Goal: Task Accomplishment & Management: Complete application form

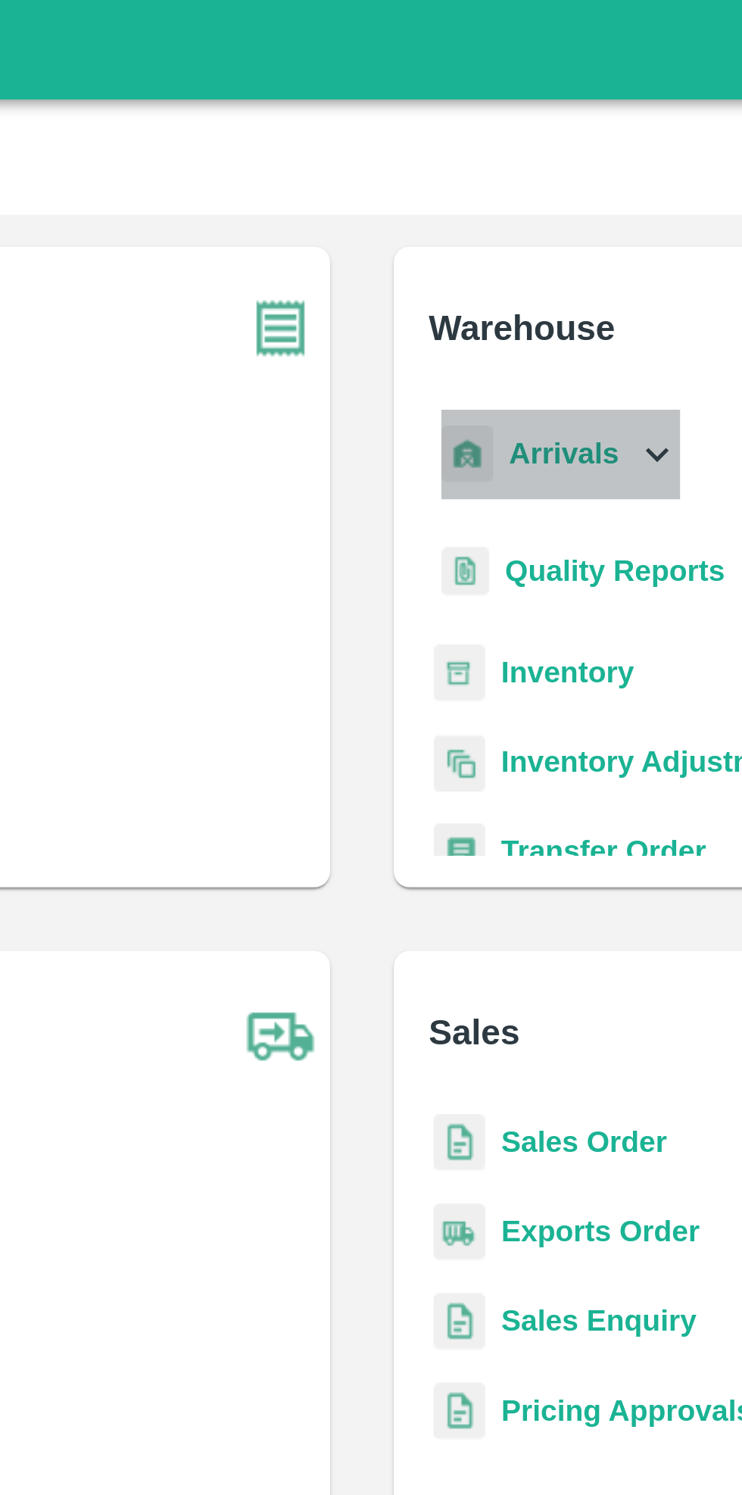
click at [465, 172] on div "Arrivals" at bounding box center [445, 173] width 94 height 34
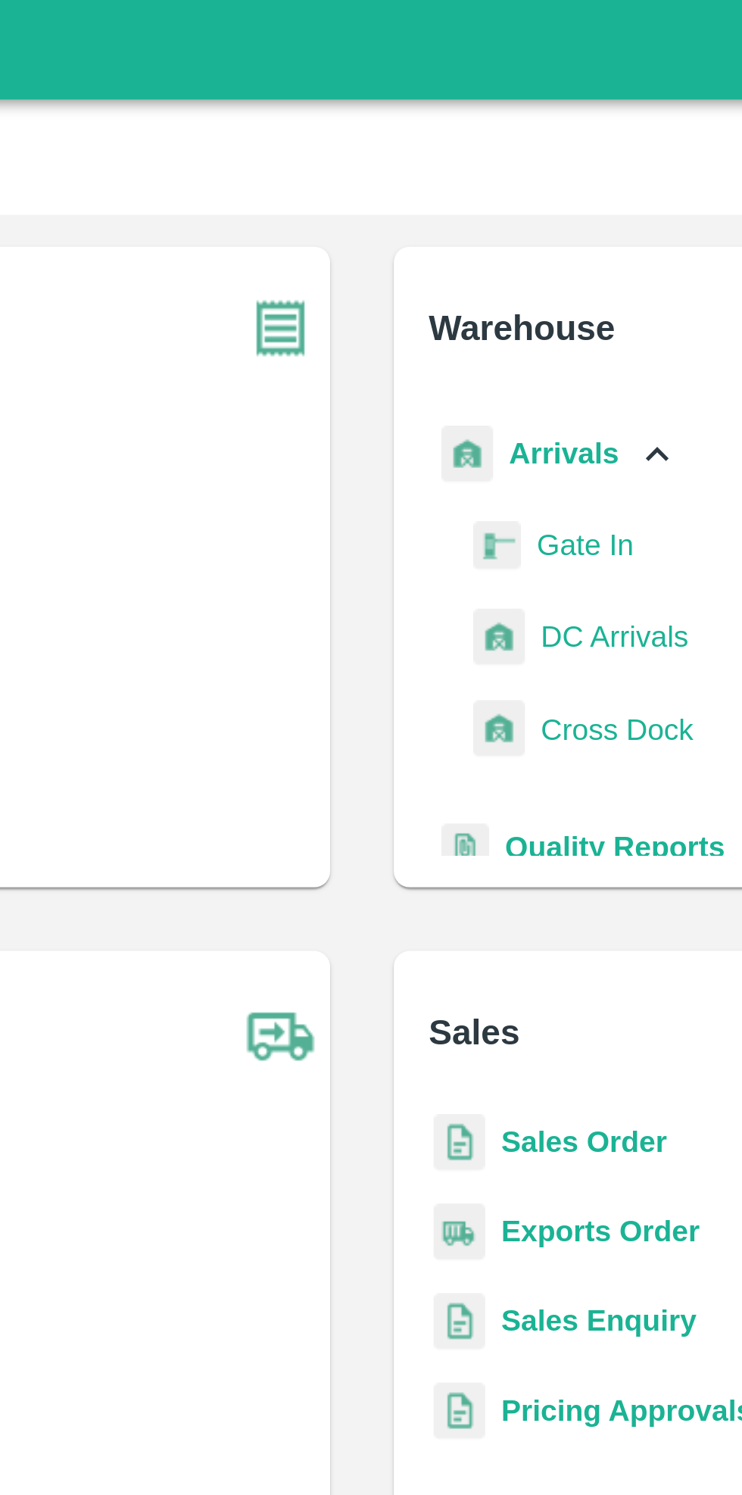
click at [467, 239] on span "DC Arrivals" at bounding box center [467, 242] width 56 height 17
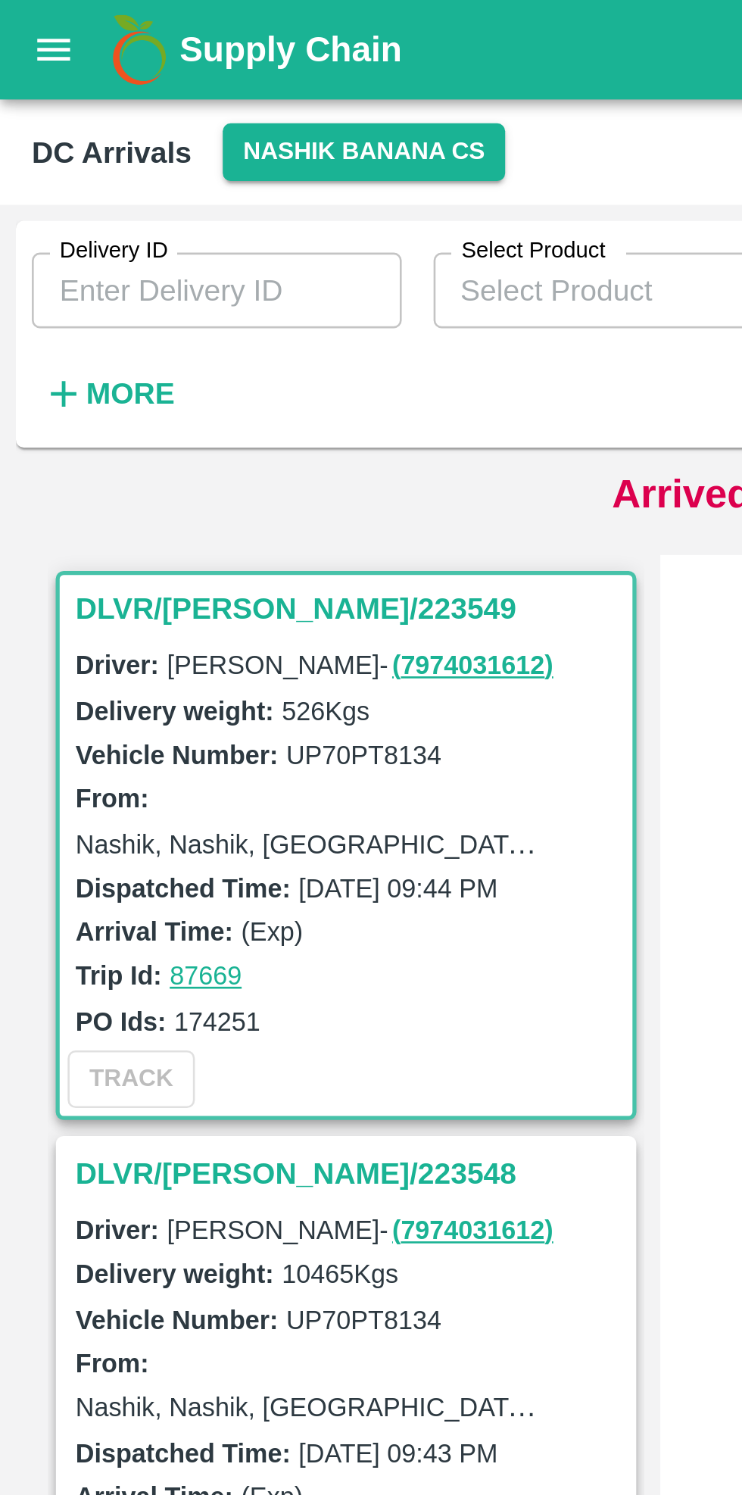
click at [55, 151] on strong "More" at bounding box center [50, 150] width 34 height 12
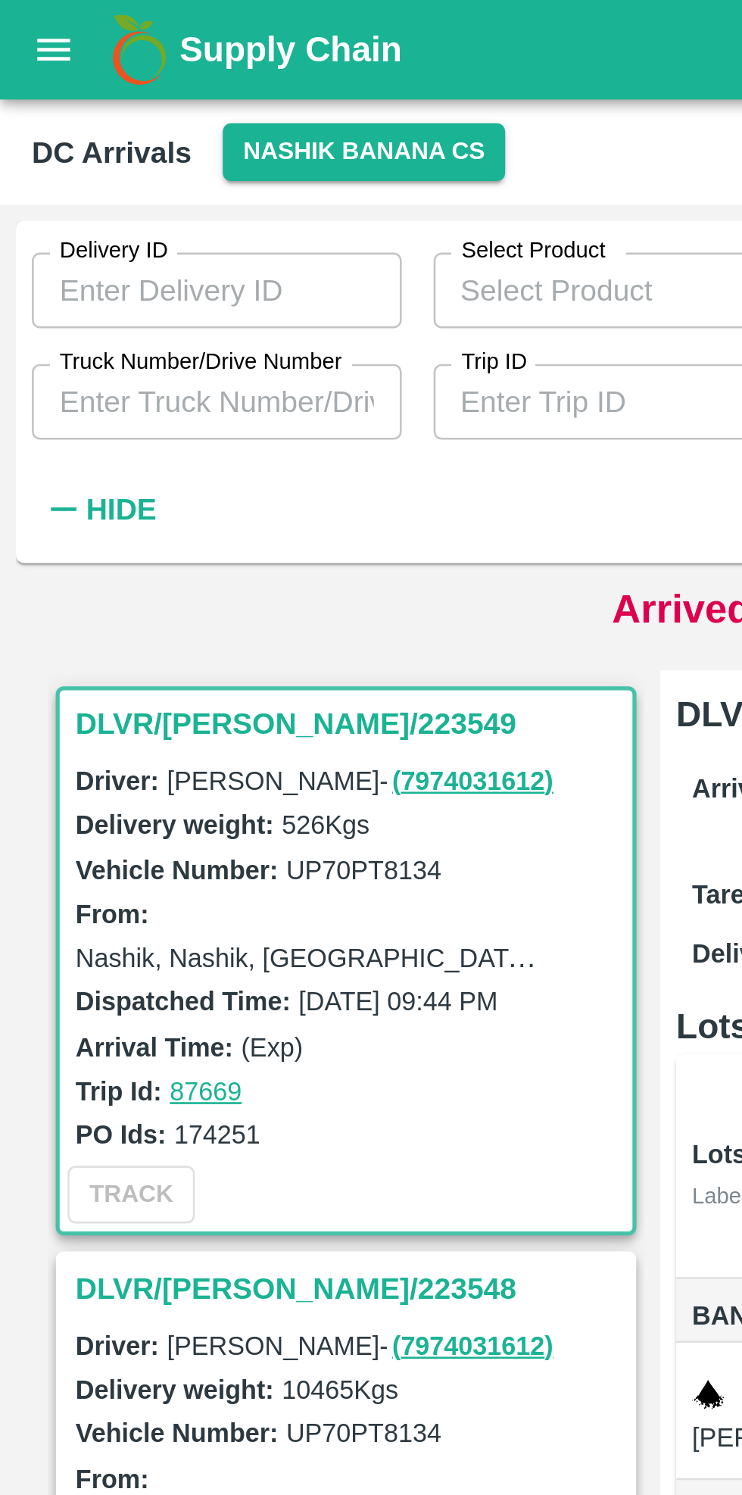
click at [111, 142] on label "Truck Number/Drive Number" at bounding box center [77, 138] width 108 height 12
click at [111, 142] on input "Truck Number/Drive Number" at bounding box center [82, 153] width 141 height 29
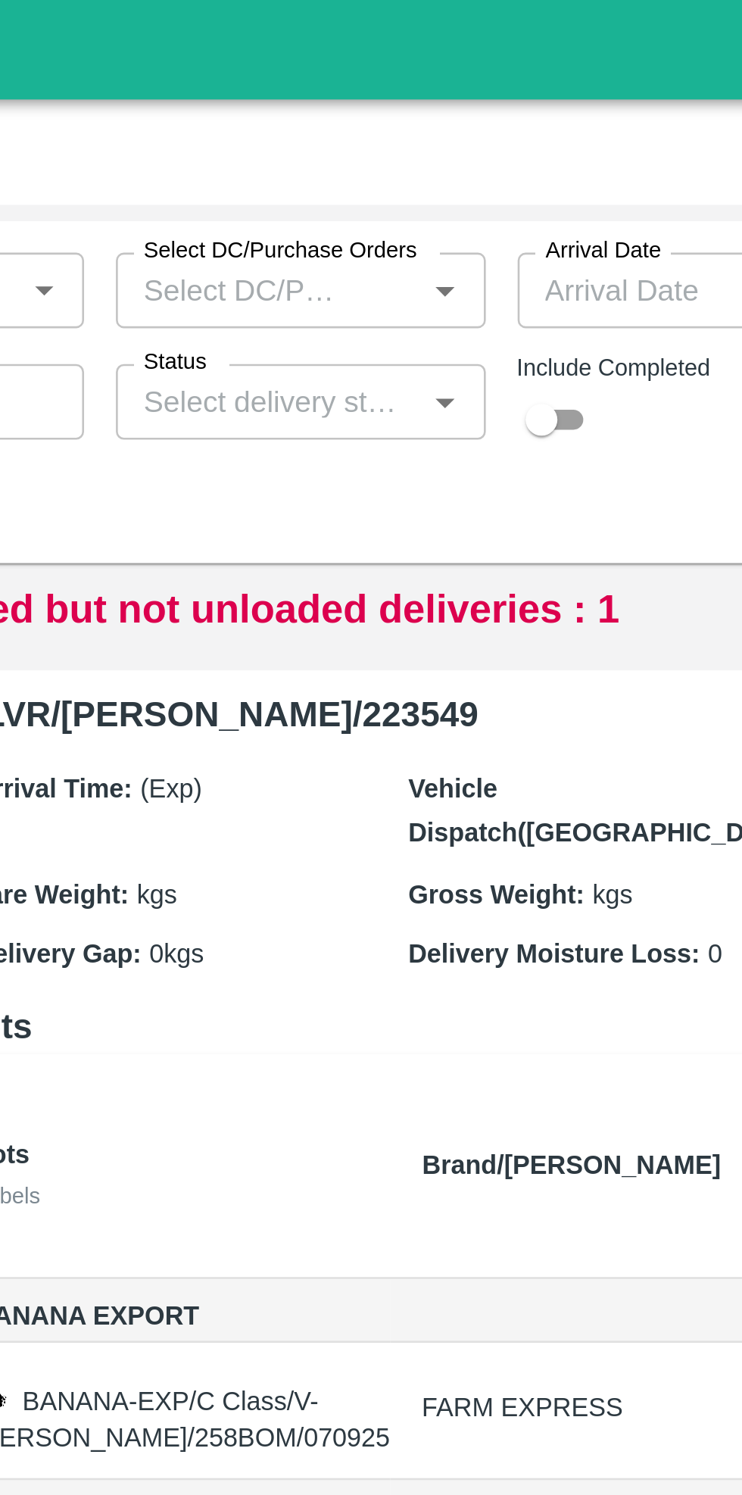
type input "0605"
click at [492, 168] on input "checkbox" at bounding box center [479, 160] width 55 height 18
checkbox input "true"
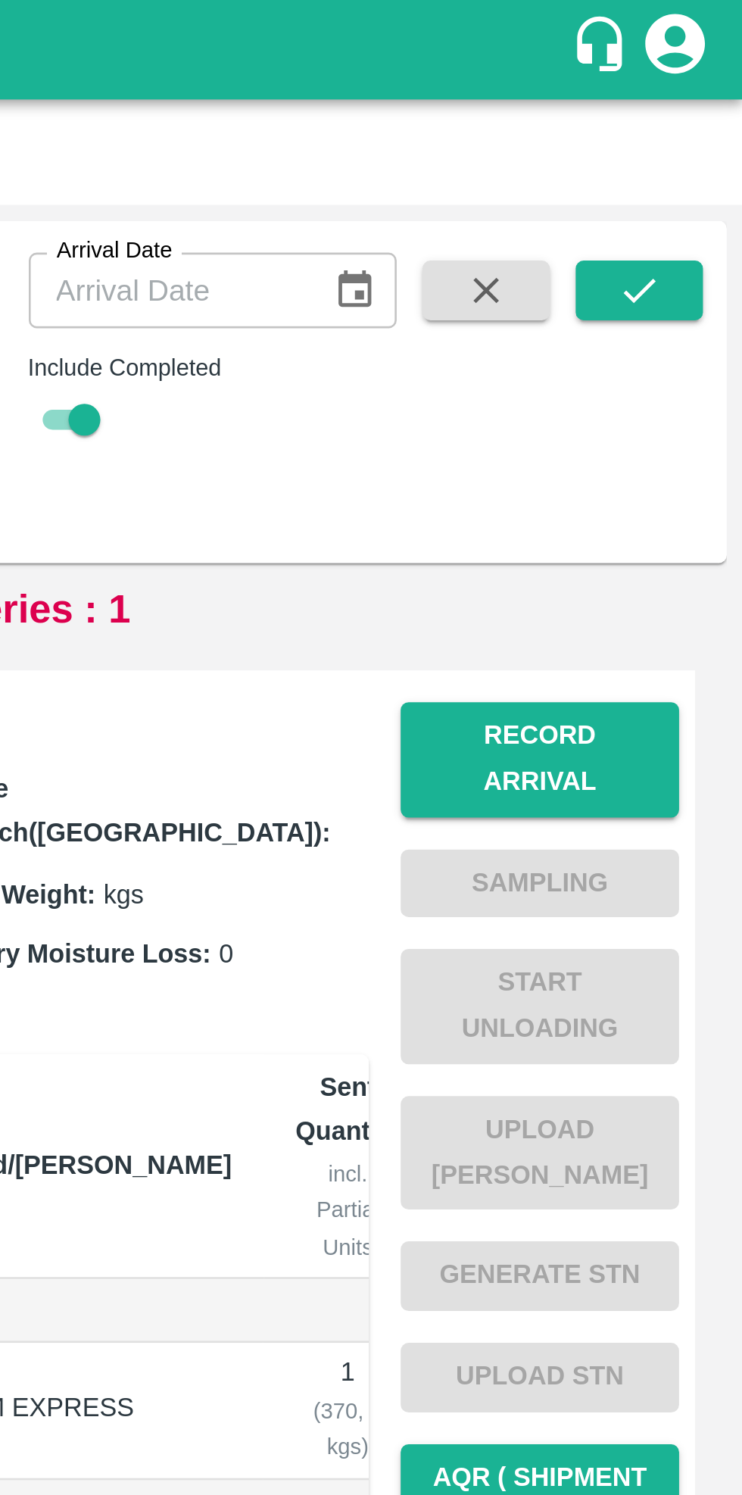
click at [704, 108] on icon "submit" at bounding box center [703, 110] width 17 height 17
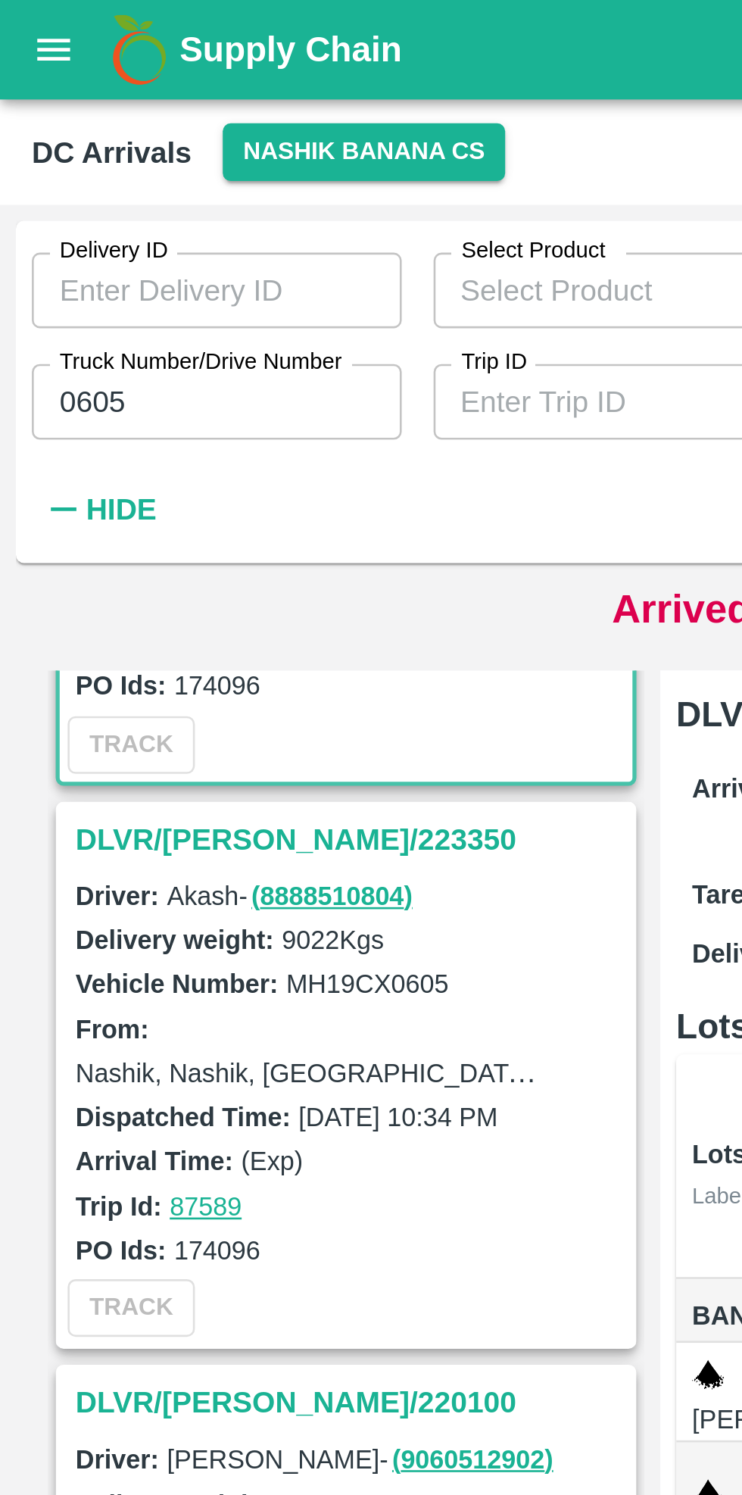
scroll to position [172, 0]
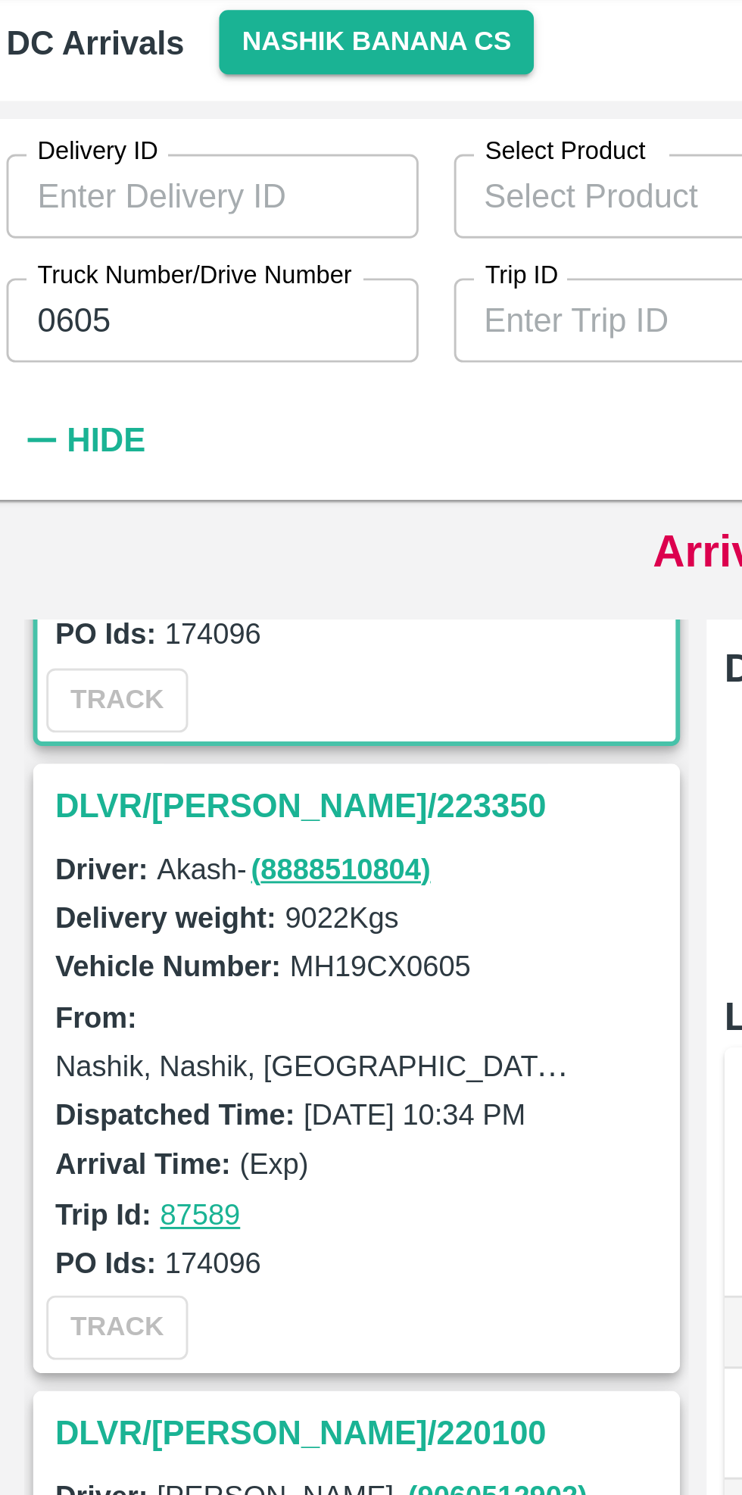
click at [61, 317] on h3 "DLVR/[PERSON_NAME]/223350" at bounding box center [134, 319] width 211 height 20
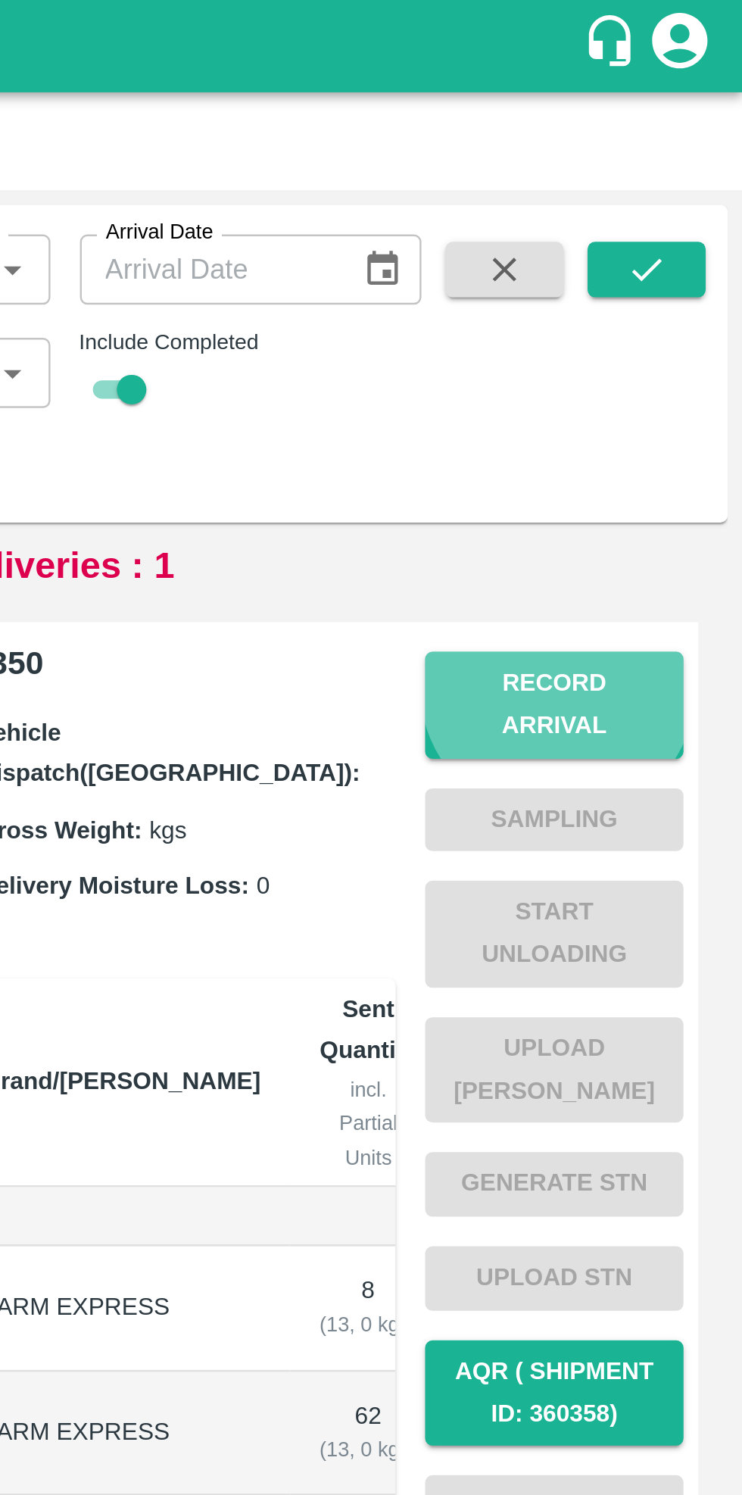
click at [667, 280] on button "Record Arrival" at bounding box center [665, 289] width 106 height 44
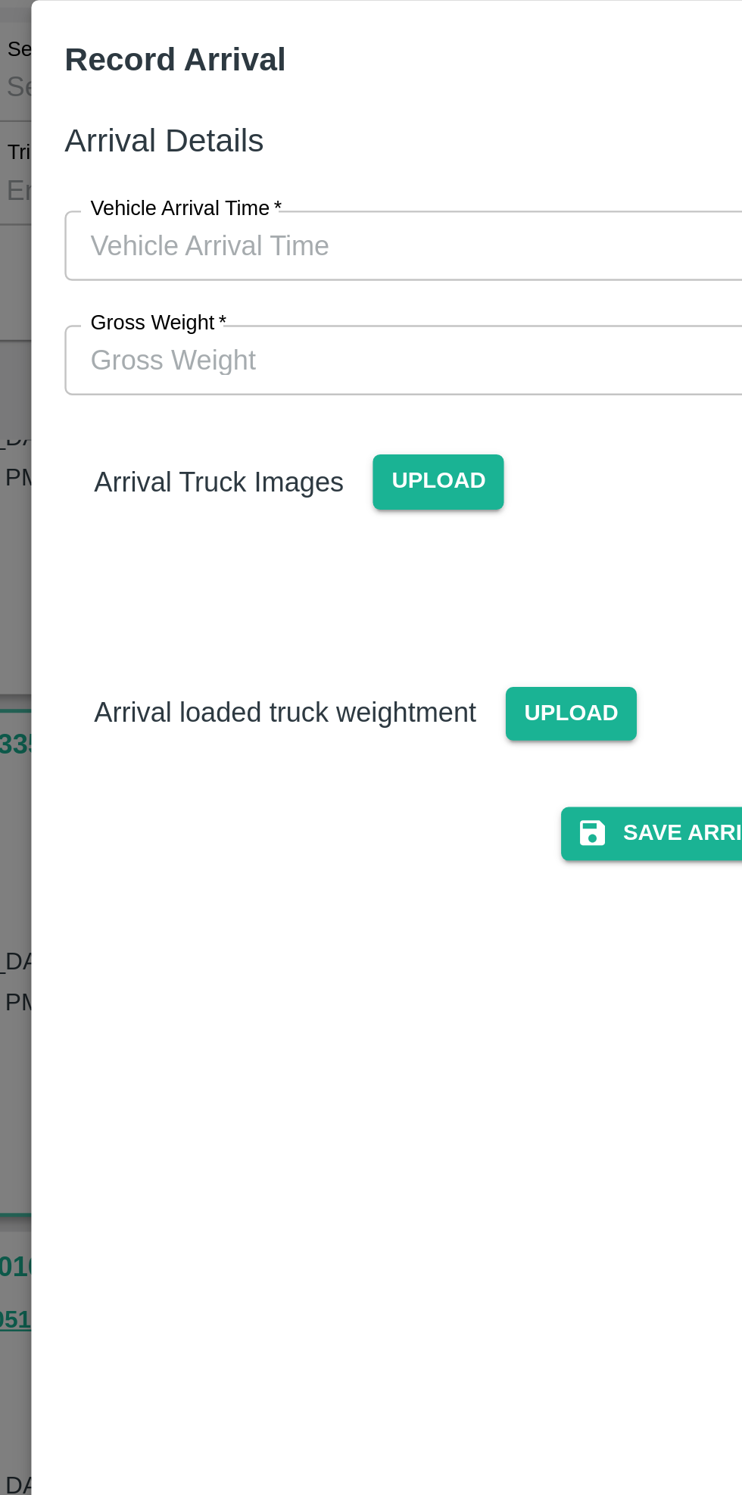
click at [302, 228] on input "Gross Weight   *" at bounding box center [356, 222] width 314 height 29
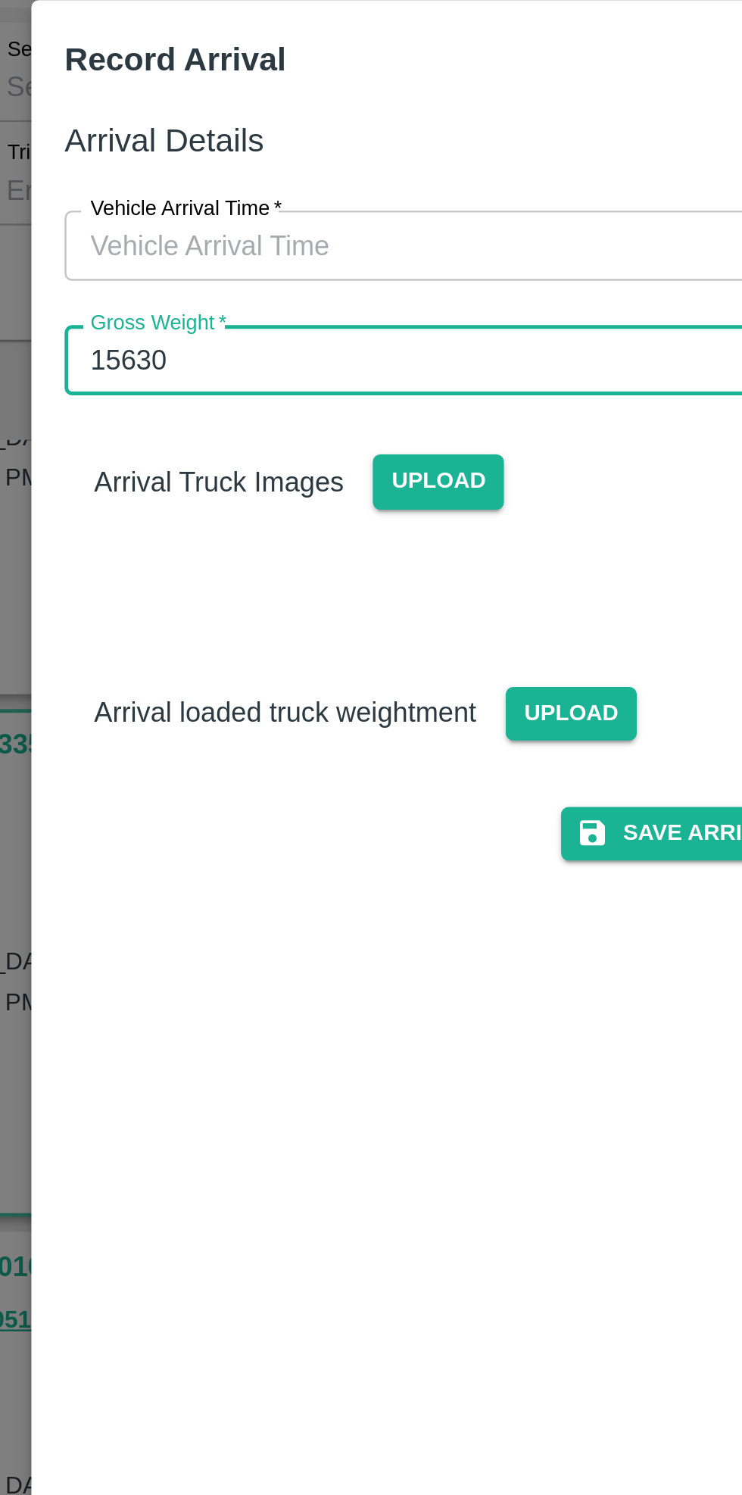
type input "15630"
click at [344, 170] on input "Vehicle Arrival Time   *" at bounding box center [365, 175] width 333 height 29
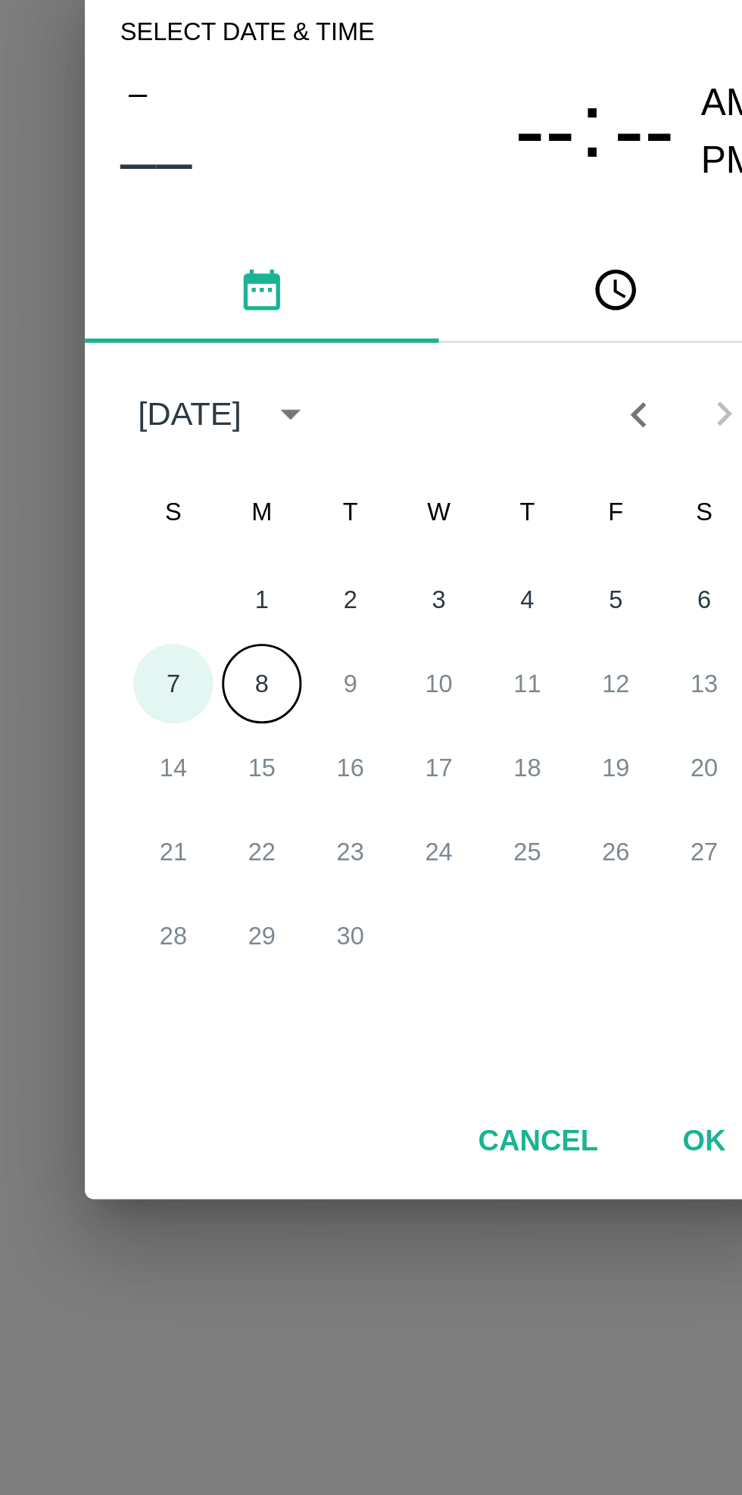
click at [276, 780] on button "7" at bounding box center [280, 782] width 27 height 27
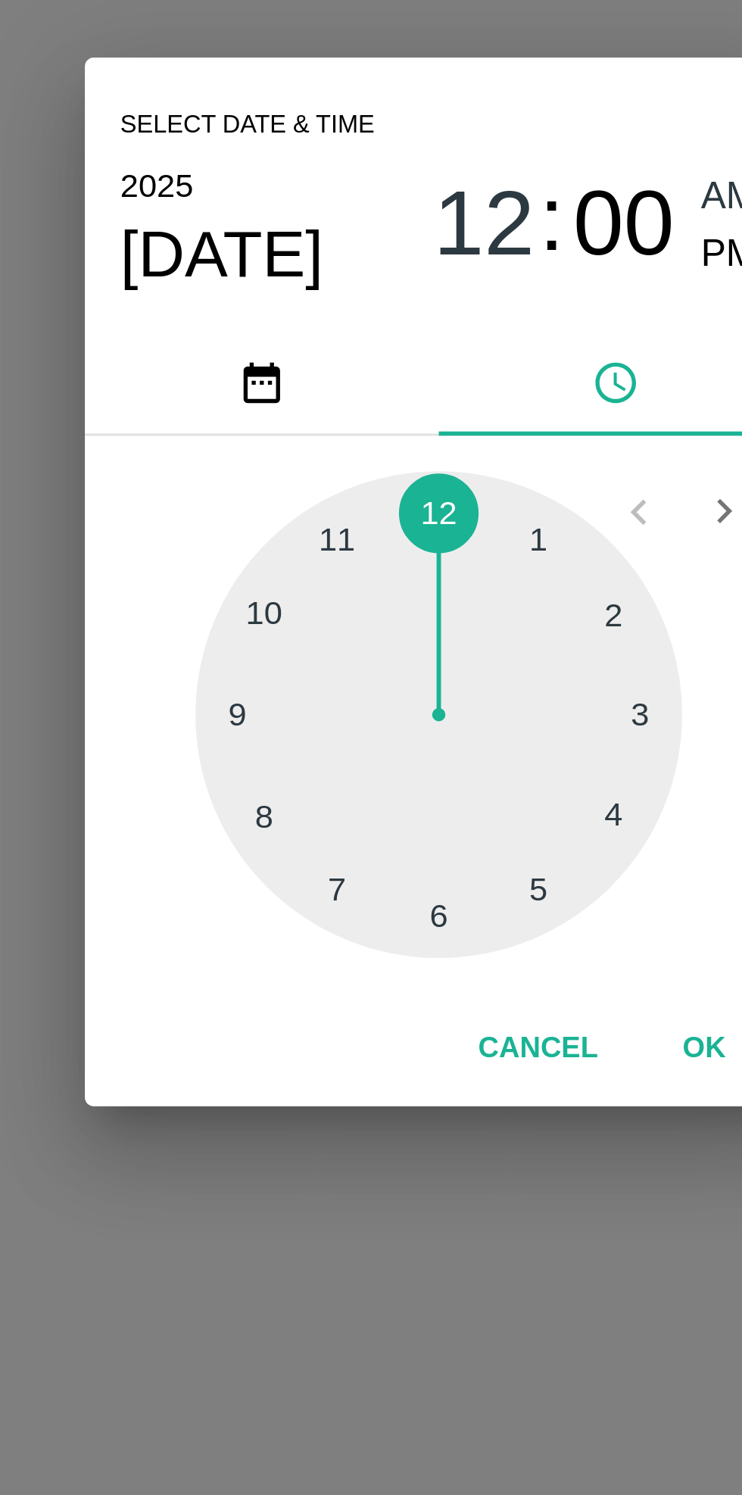
click at [333, 857] on div at bounding box center [371, 793] width 167 height 167
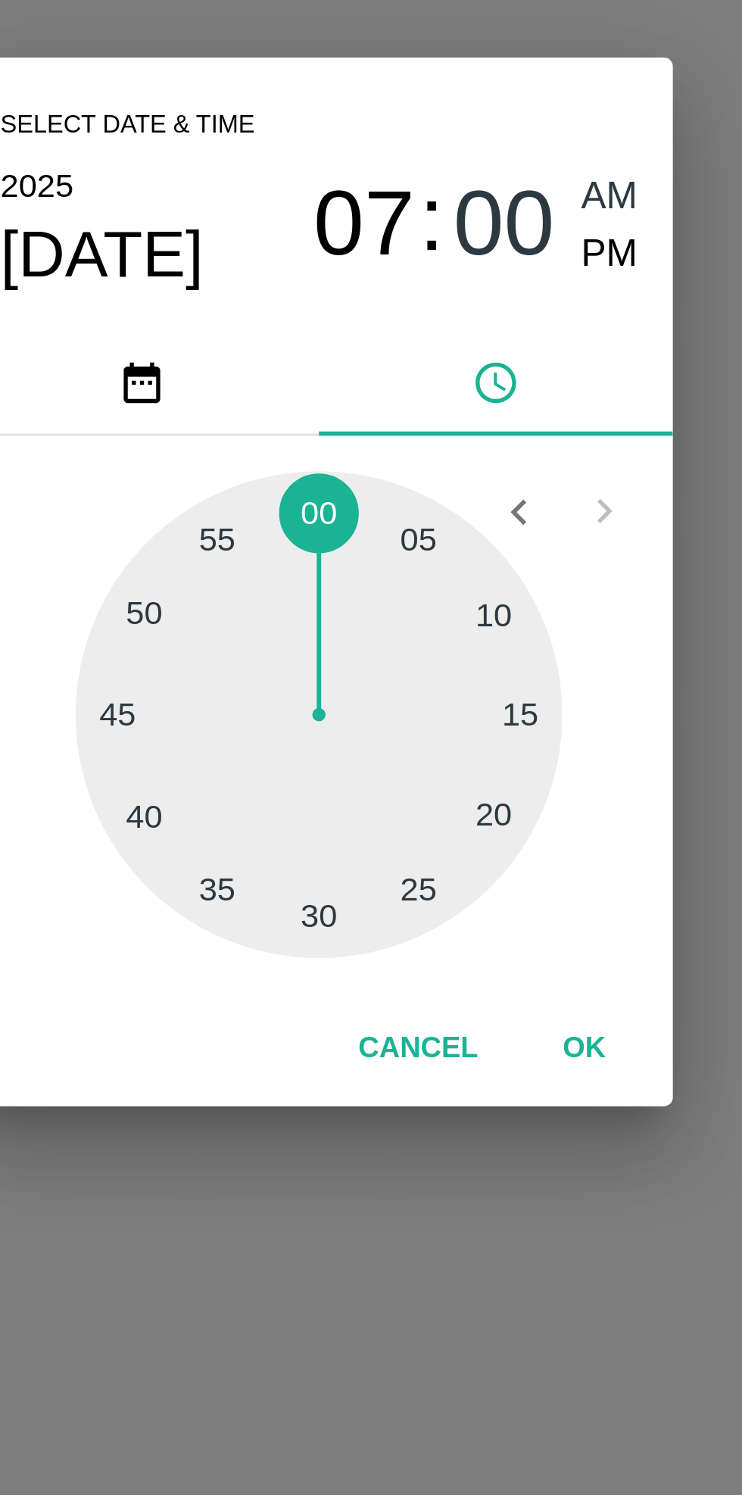
click at [470, 632] on span "PM" at bounding box center [471, 636] width 20 height 20
type input "[DATE] 07:00 PM"
click at [464, 907] on button "OK" at bounding box center [462, 908] width 48 height 27
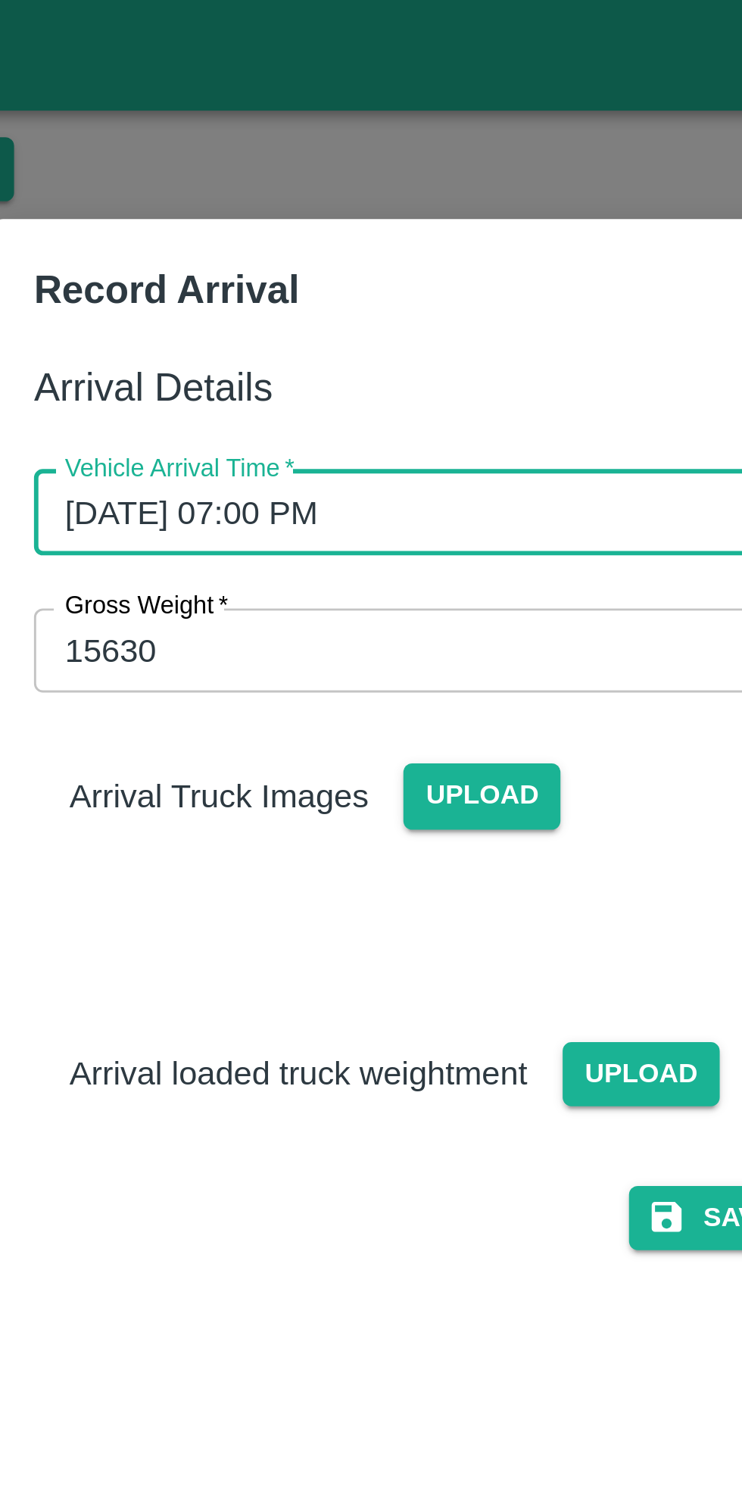
click at [392, 370] on span "Upload" at bounding box center [407, 368] width 54 height 22
click at [0, 0] on input "Upload" at bounding box center [0, 0] width 0 height 0
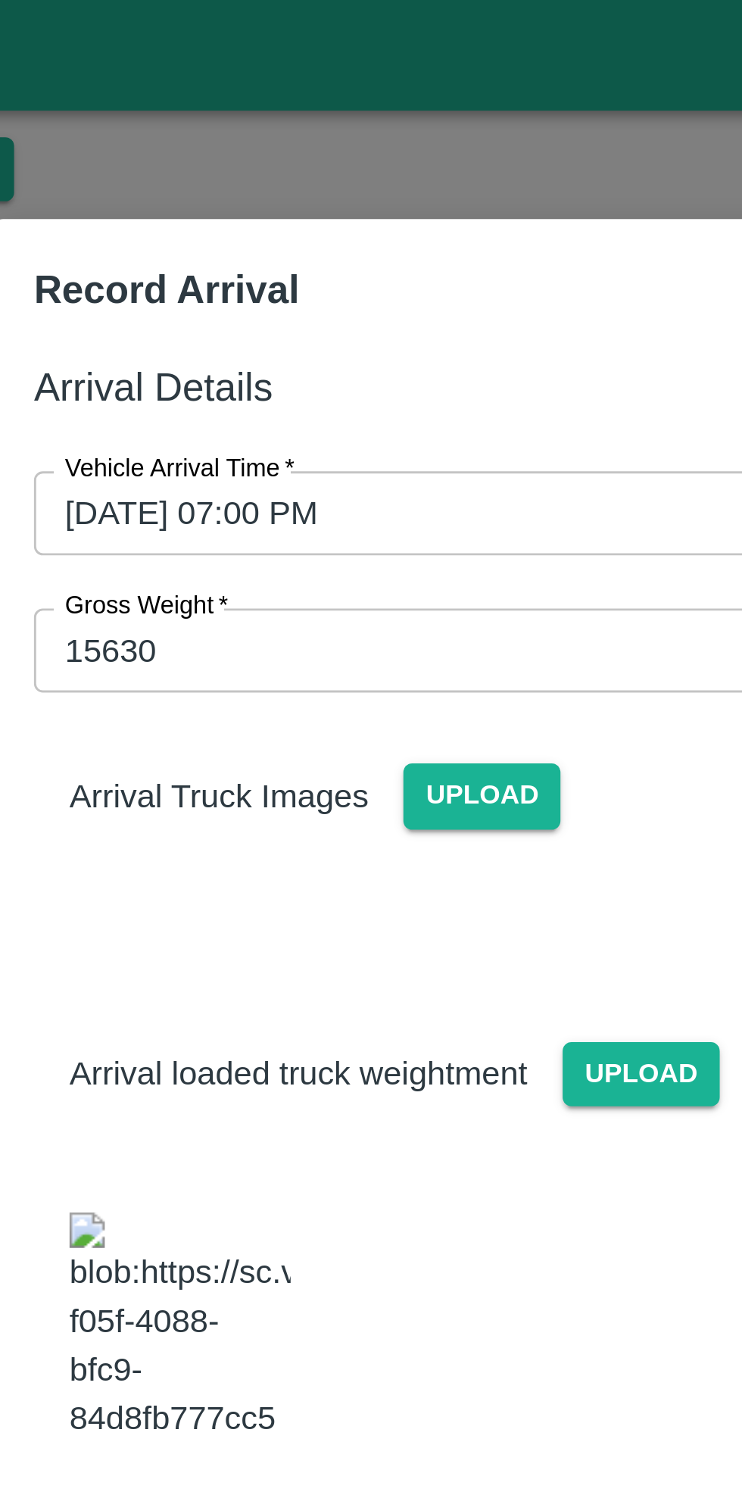
click at [405, 360] on span "Upload" at bounding box center [407, 368] width 54 height 22
click at [0, 0] on input "Upload" at bounding box center [0, 0] width 0 height 0
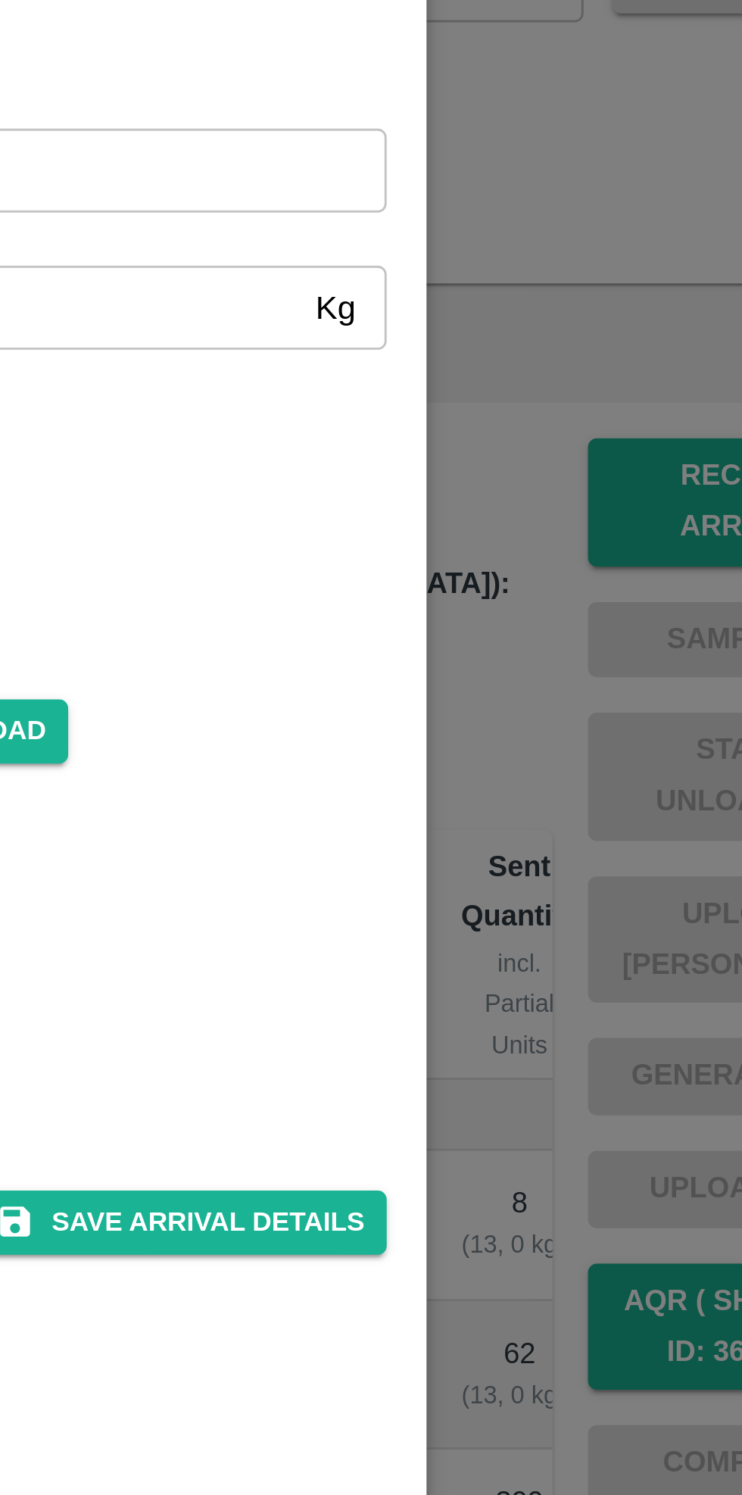
click at [481, 525] on button "Save Arrival Details" at bounding box center [473, 536] width 140 height 22
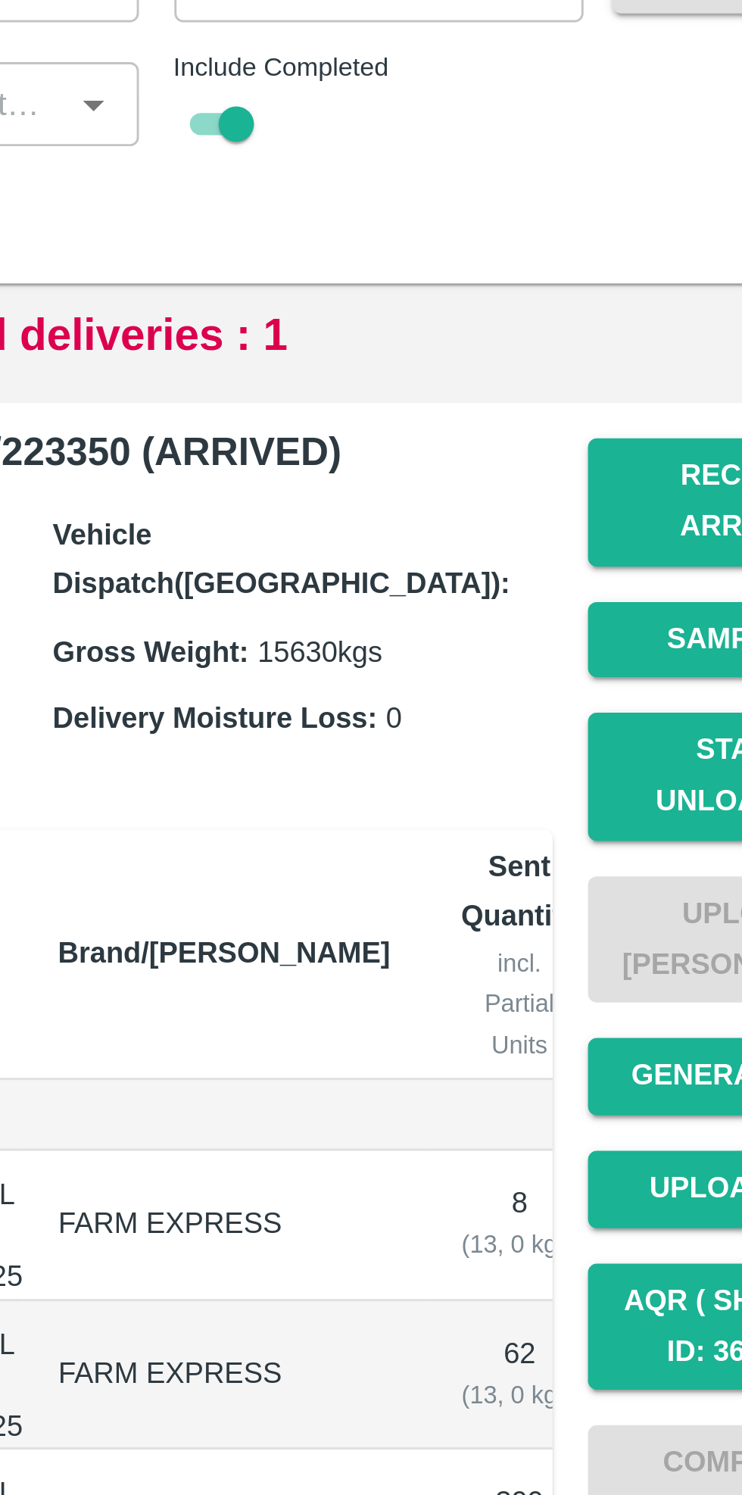
click at [650, 369] on button "Start Unloading" at bounding box center [665, 383] width 106 height 44
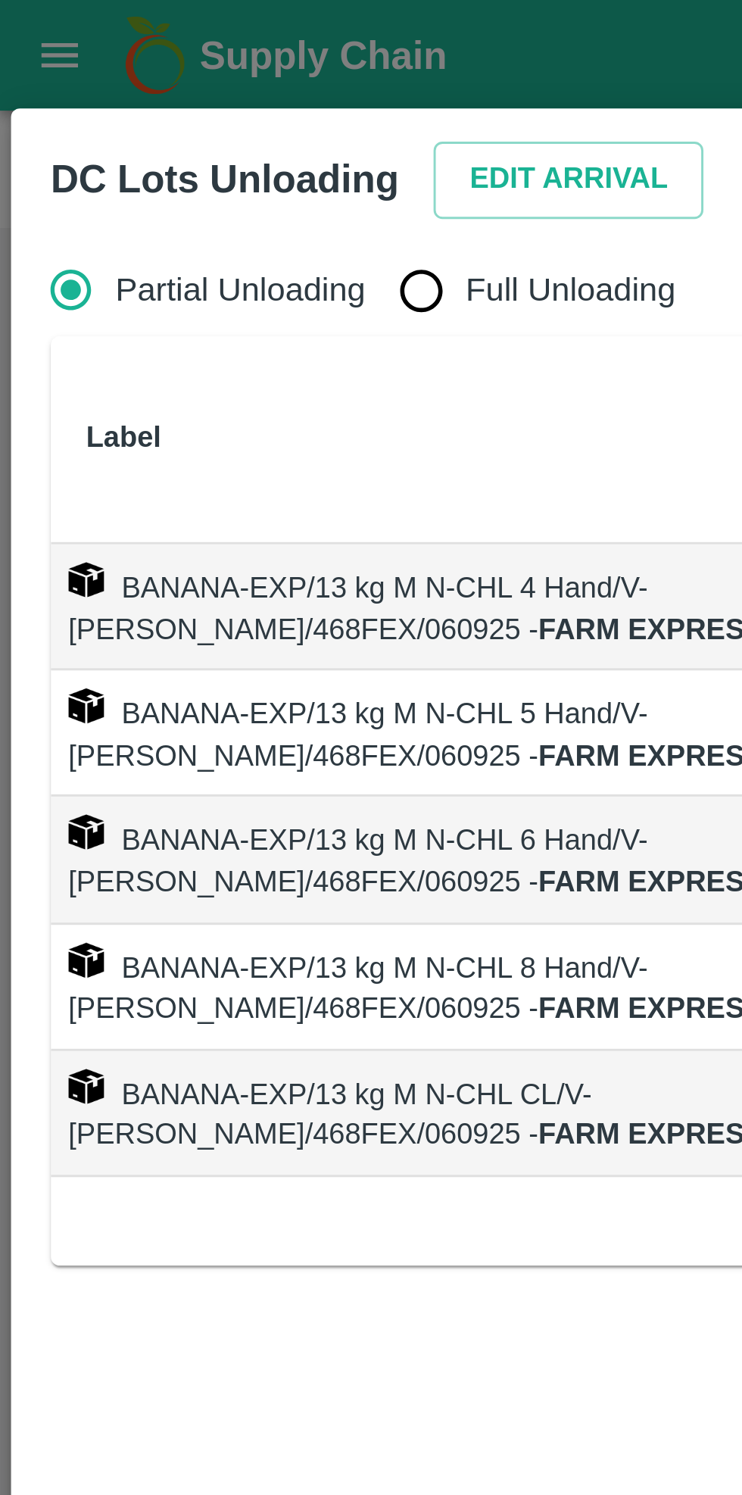
click at [189, 55] on button "Edit Arrival" at bounding box center [194, 61] width 92 height 27
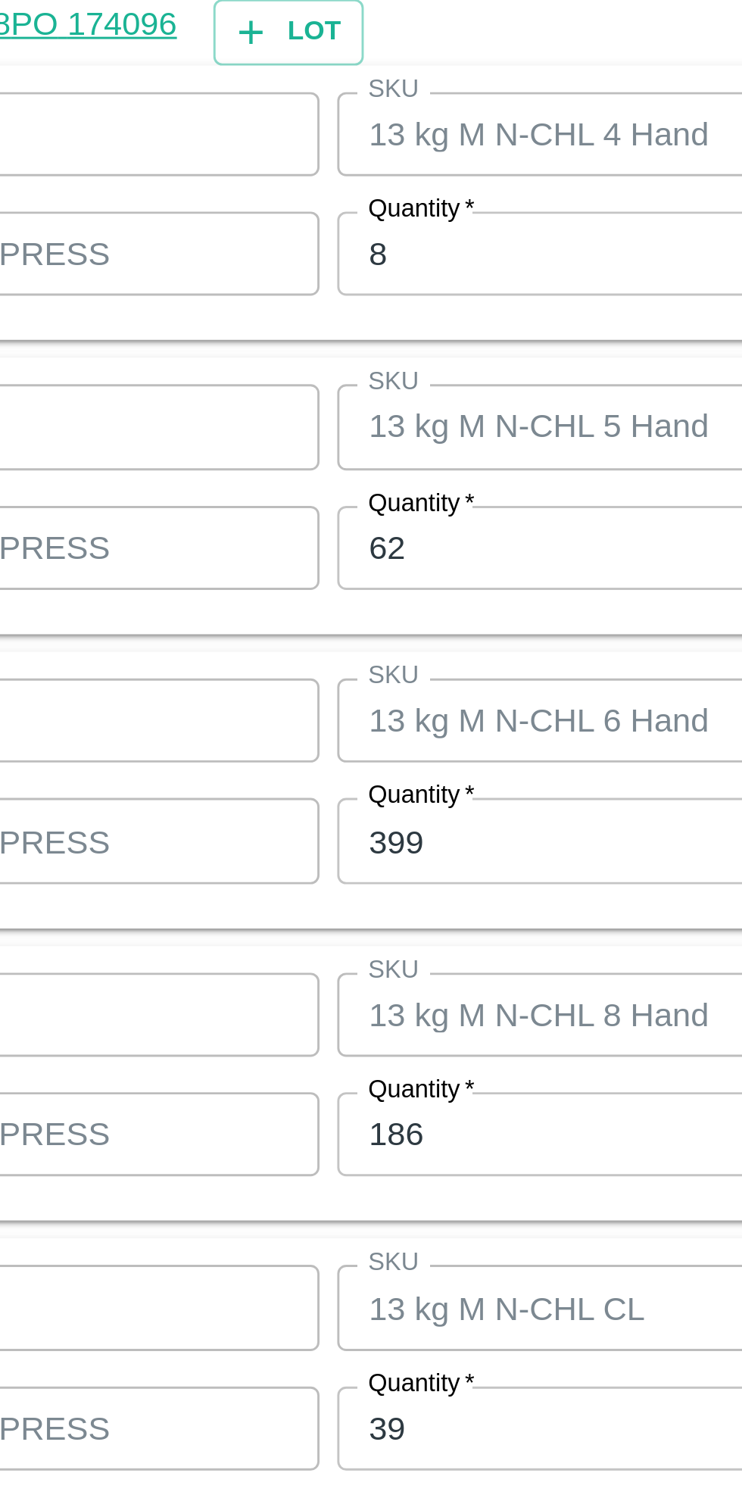
click at [292, 576] on input "8" at bounding box center [344, 575] width 198 height 29
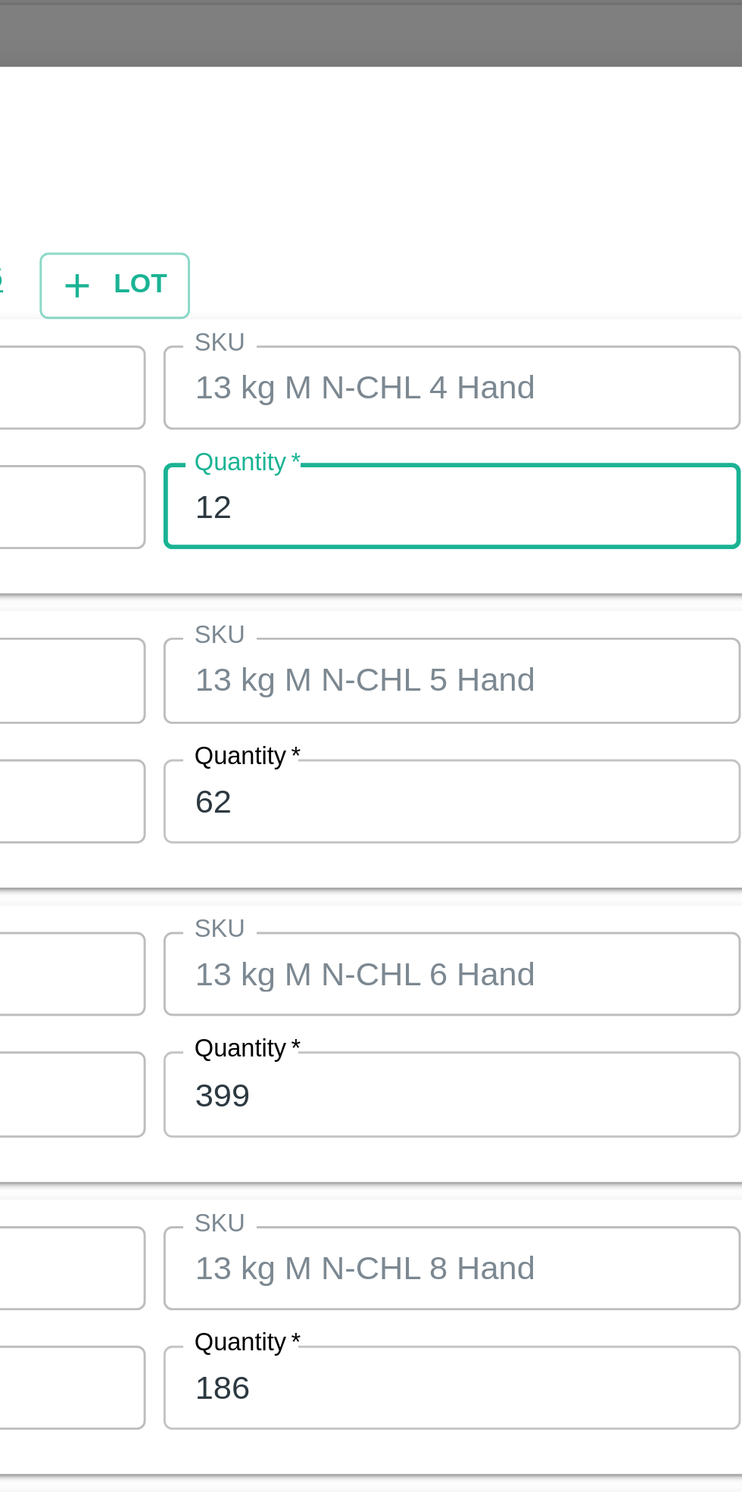
type input "12"
click at [304, 679] on input "62" at bounding box center [344, 675] width 198 height 29
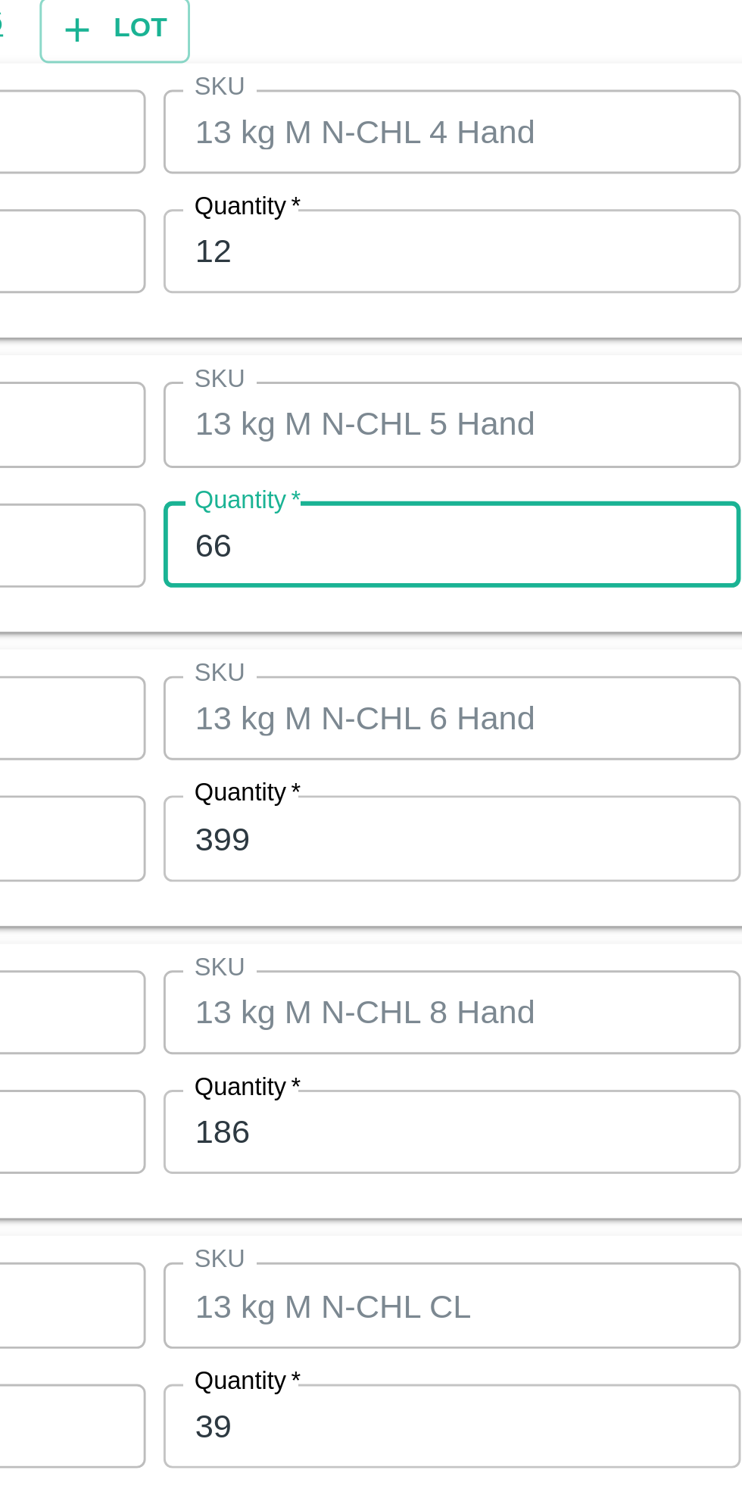
type input "66"
click at [312, 778] on input "399" at bounding box center [344, 775] width 198 height 29
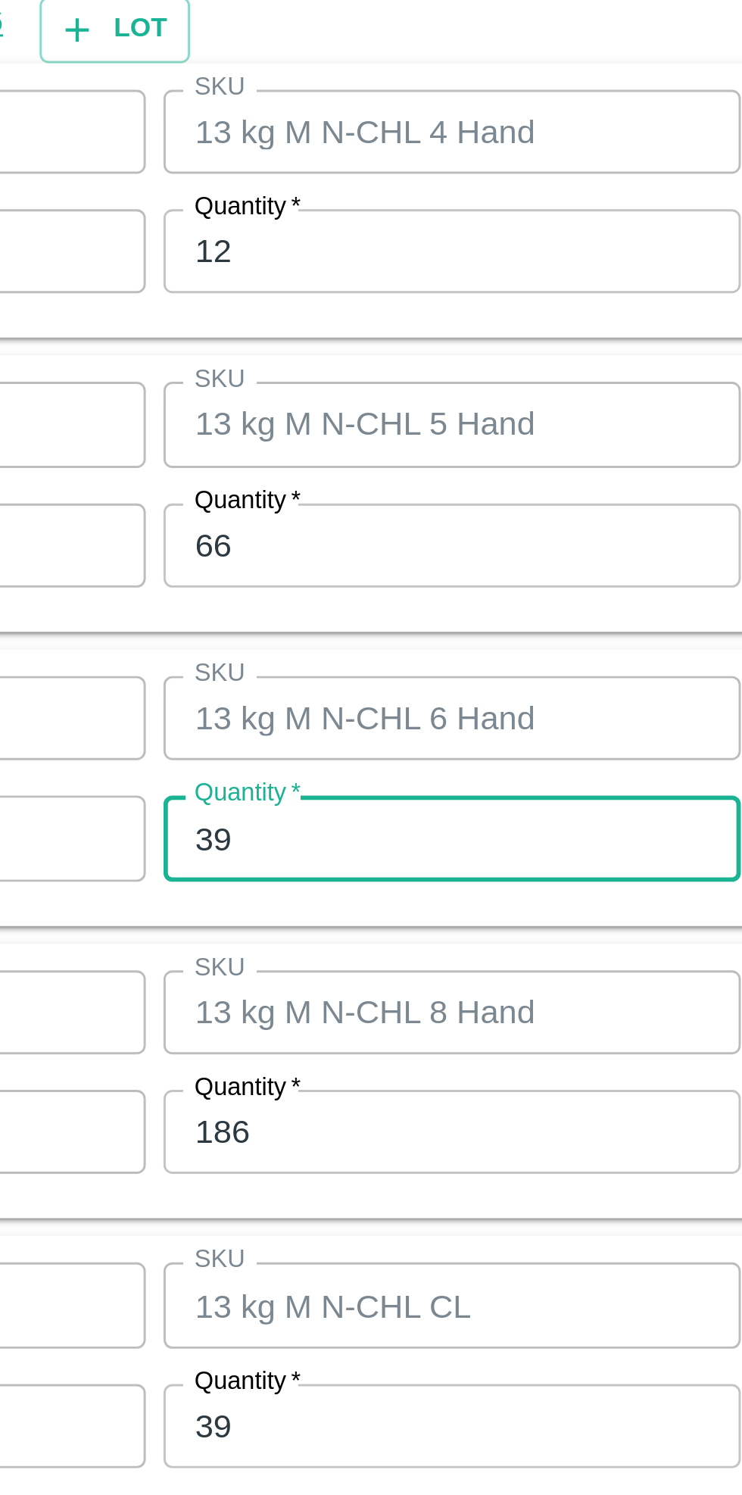
type input "3"
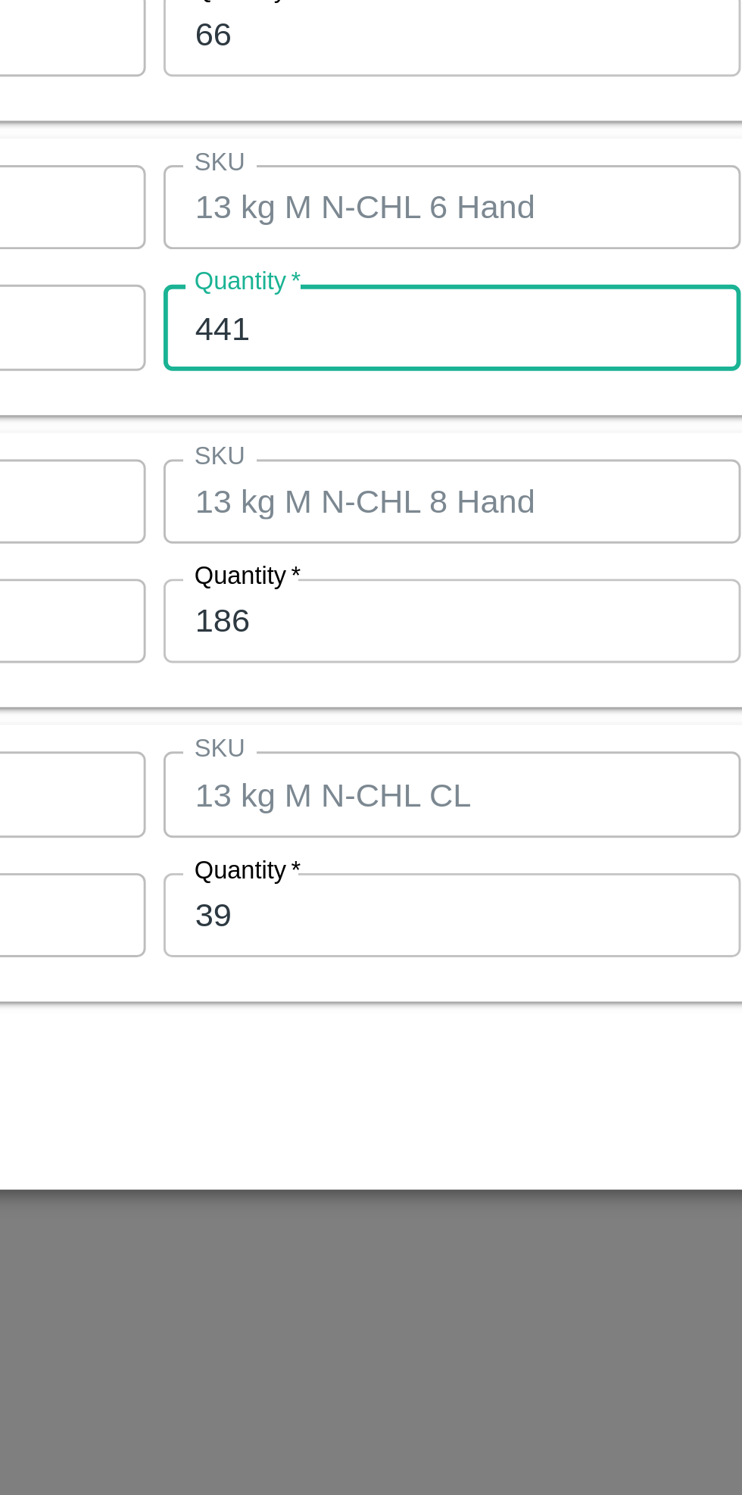
type input "441"
click at [300, 874] on input "186" at bounding box center [344, 876] width 198 height 29
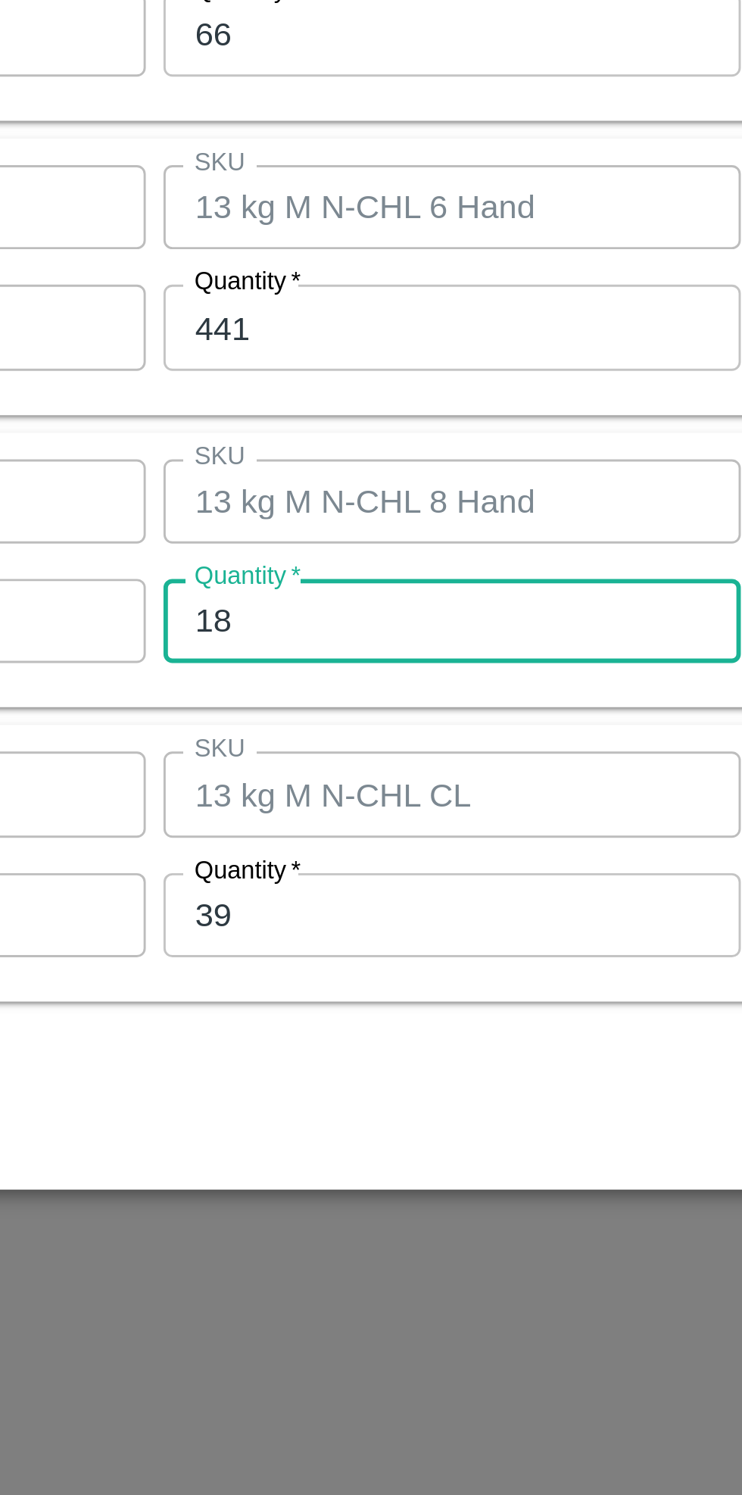
type input "1"
type input "160"
click at [307, 979] on input "39" at bounding box center [344, 977] width 198 height 29
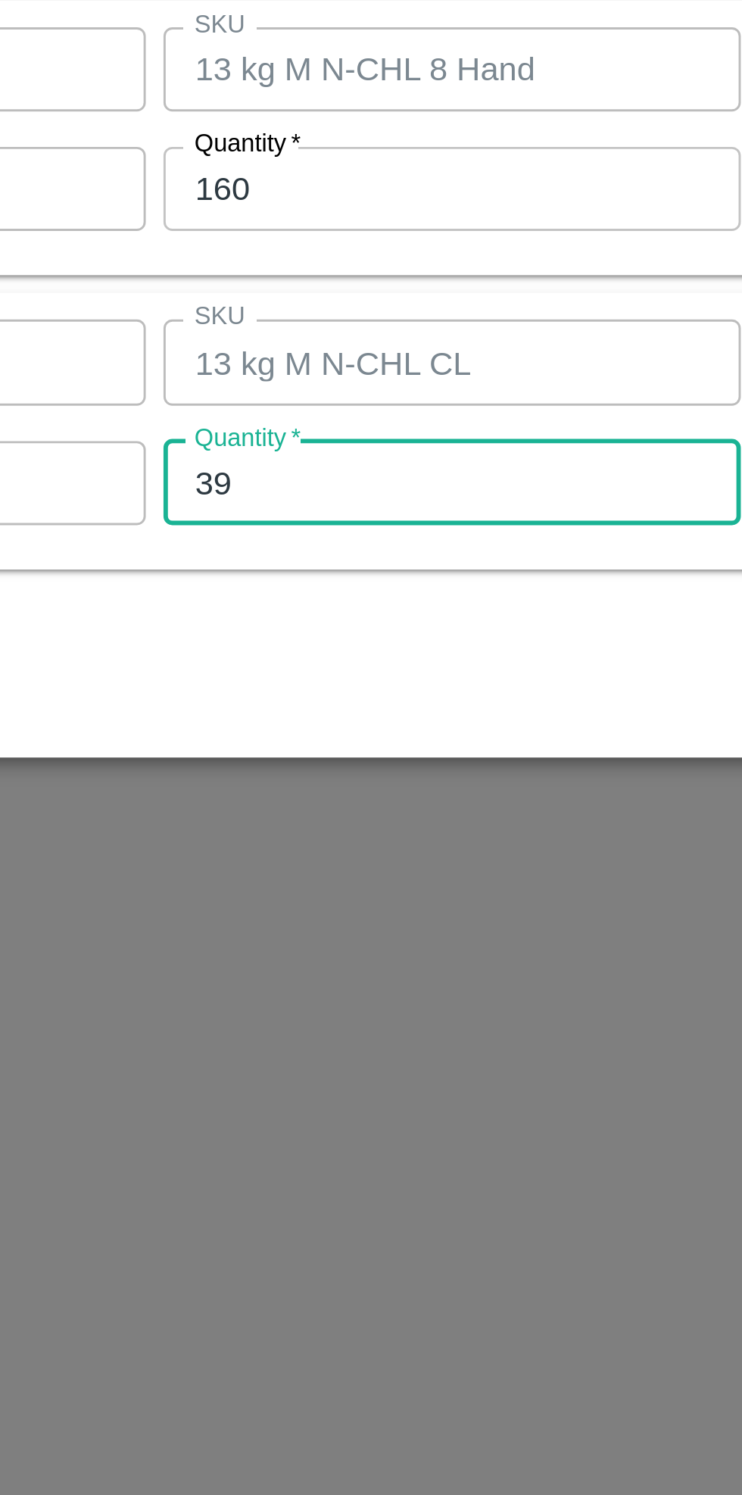
type input "3"
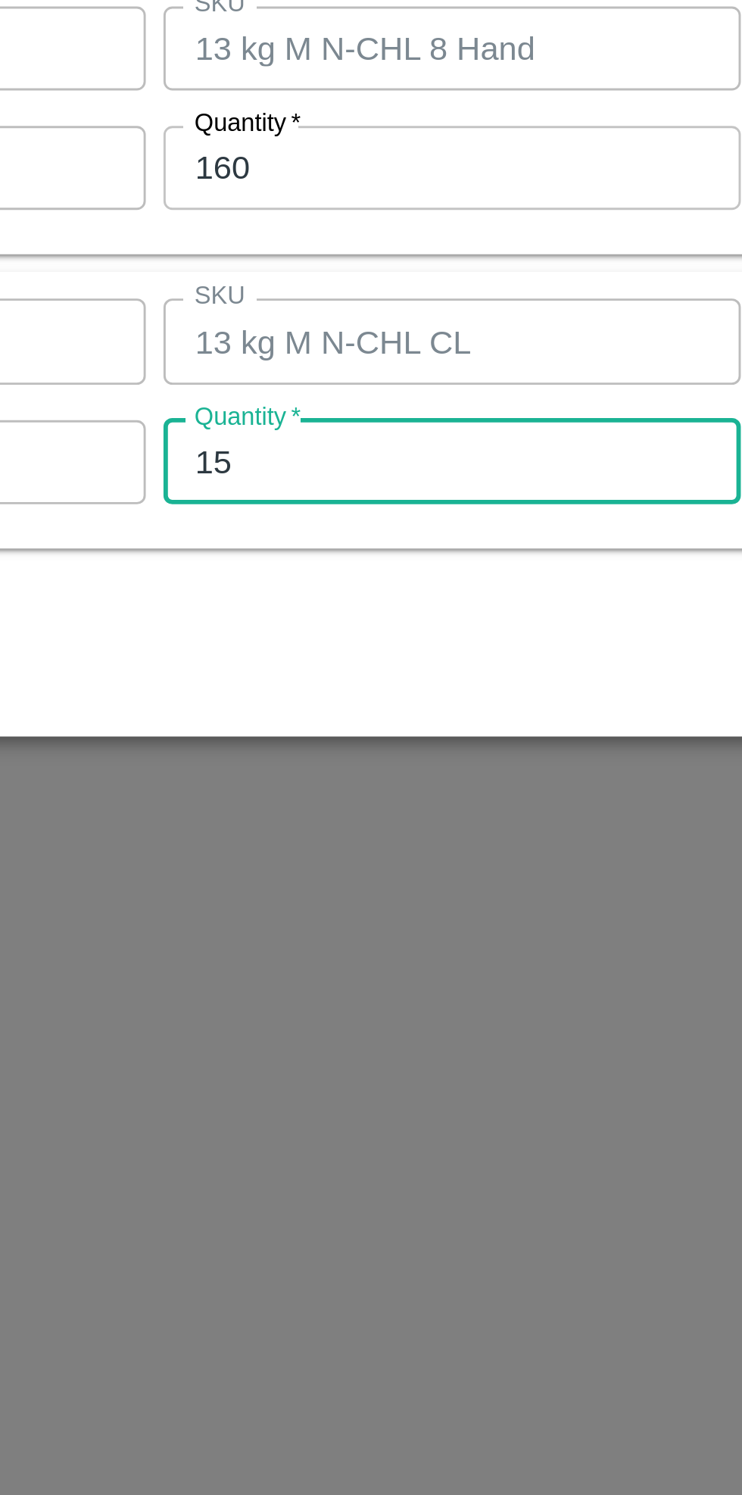
type input "15"
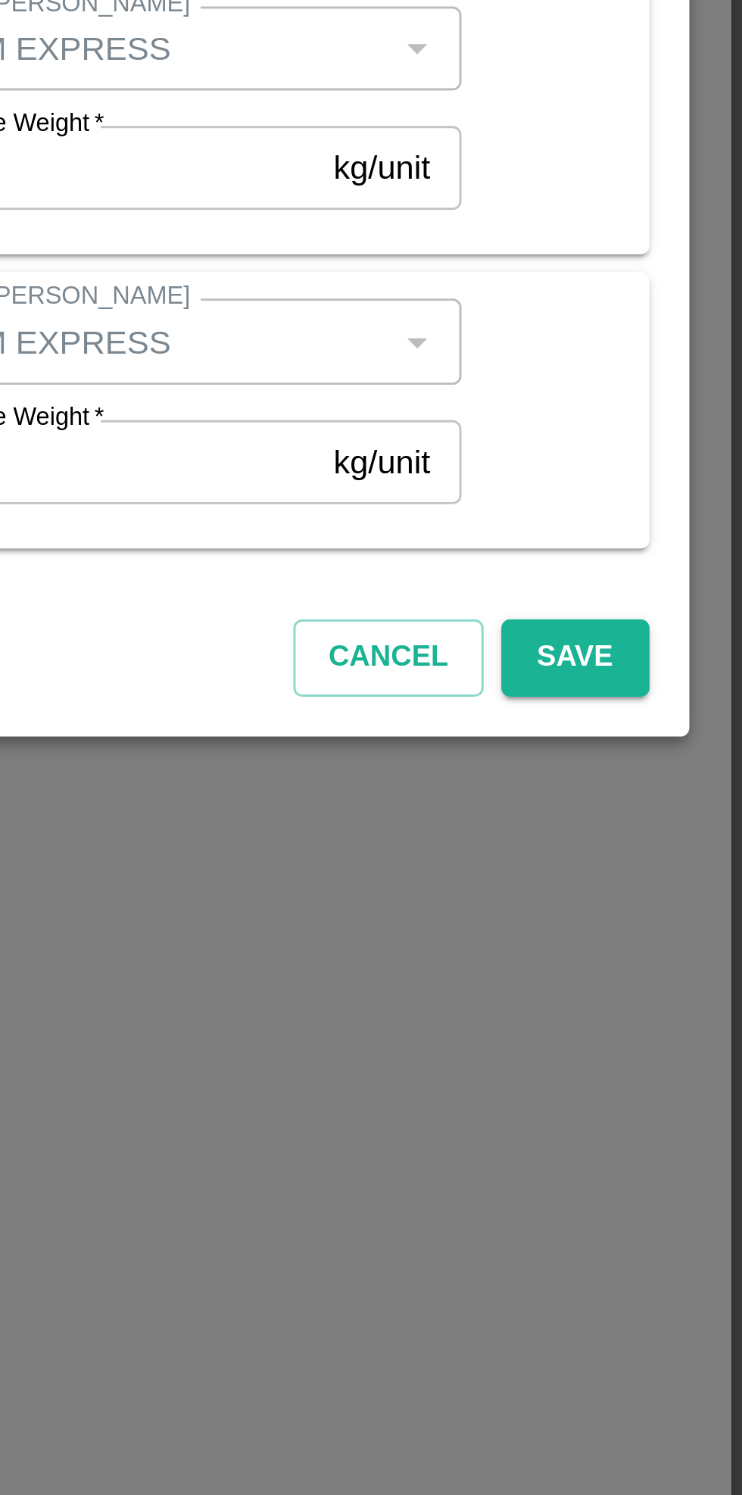
click at [688, 1040] on button "Save" at bounding box center [685, 1044] width 50 height 27
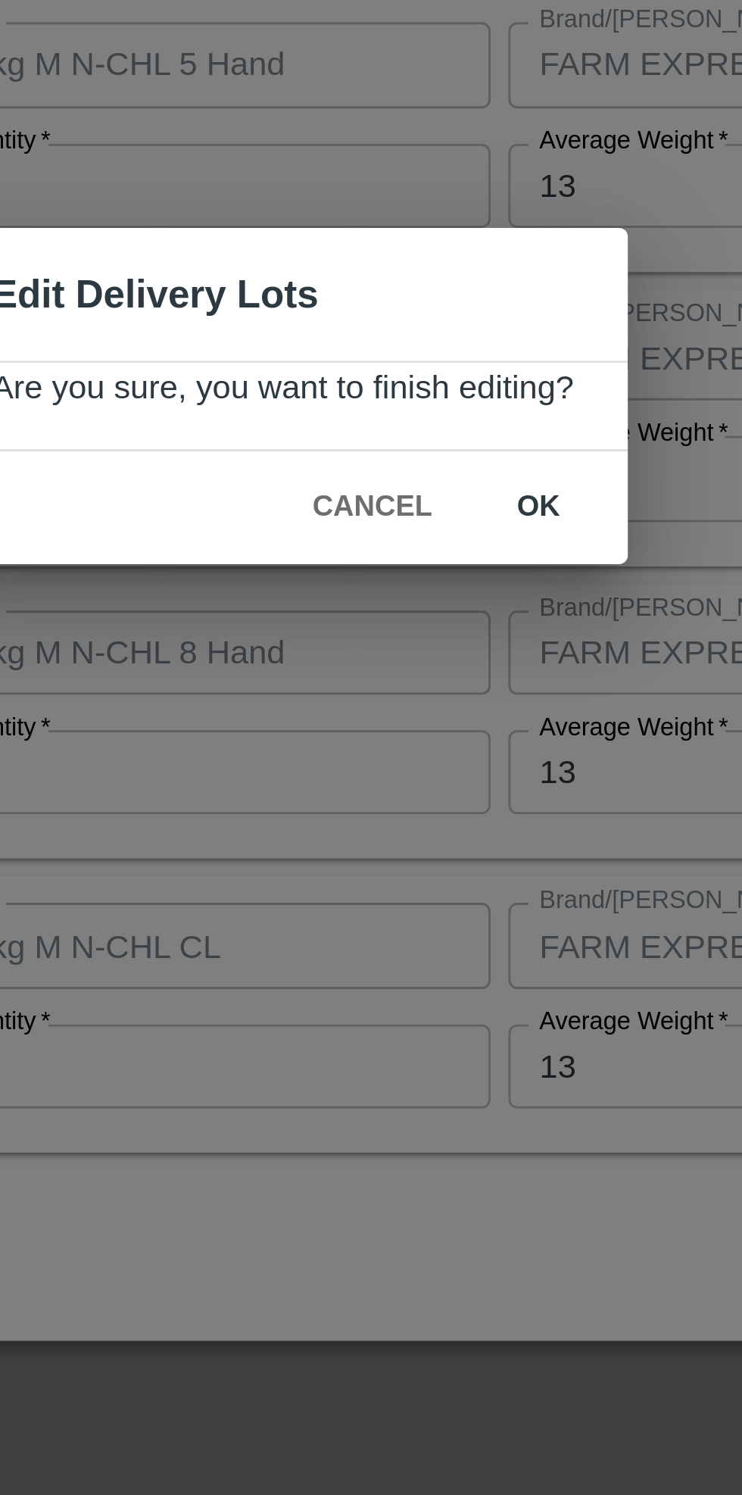
click at [461, 785] on button "ok" at bounding box center [459, 786] width 48 height 27
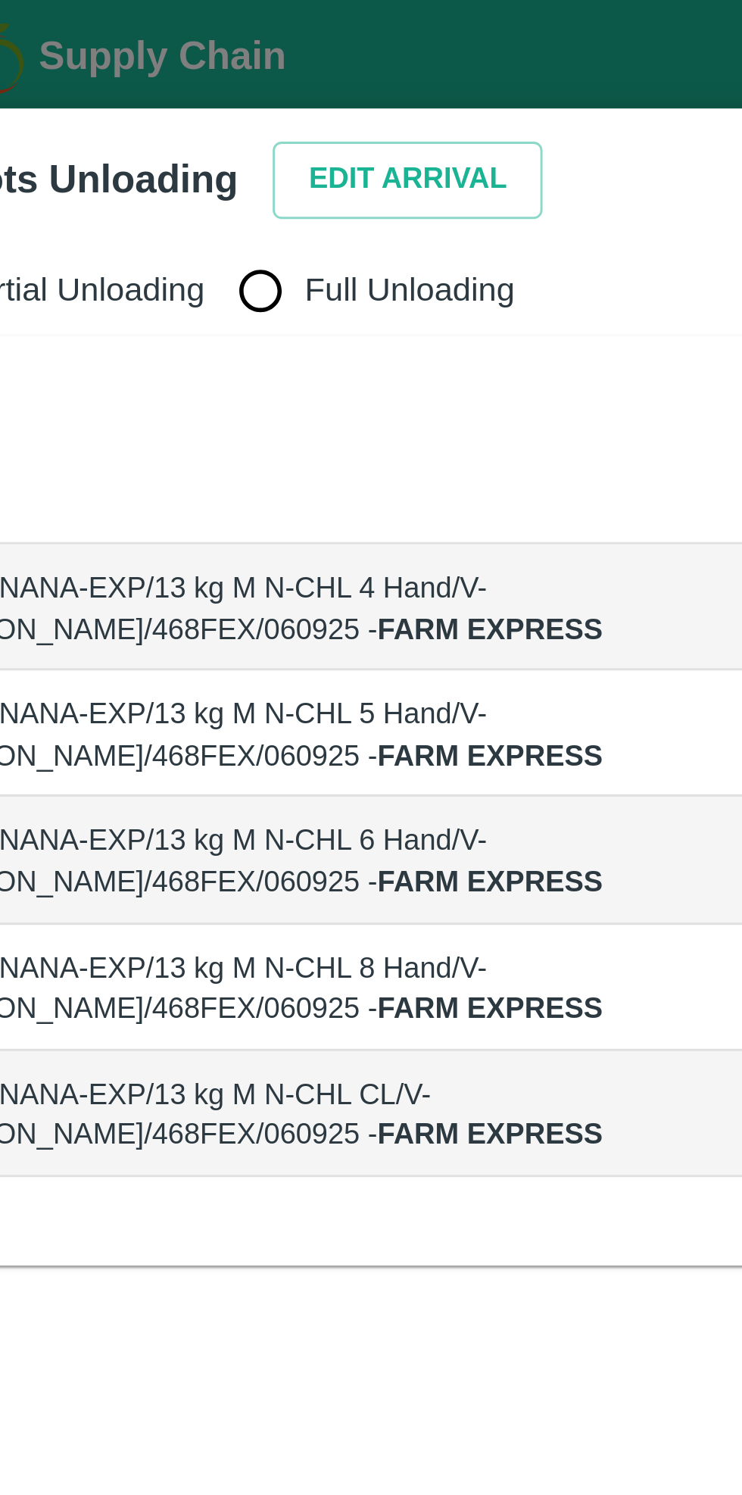
click at [141, 103] on input "Full Unloading" at bounding box center [144, 99] width 30 height 30
radio input "true"
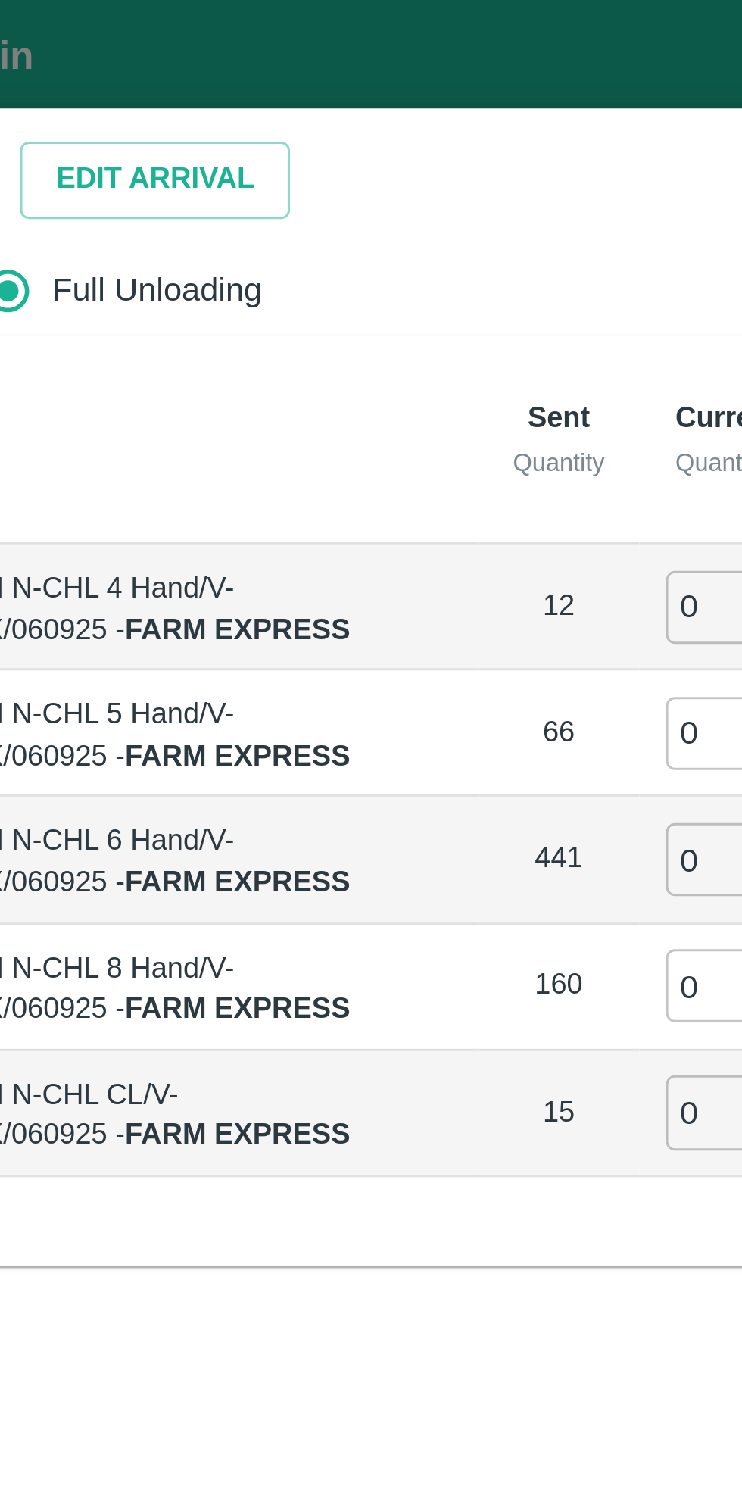
click at [205, 55] on button "Edit Arrival" at bounding box center [194, 61] width 92 height 27
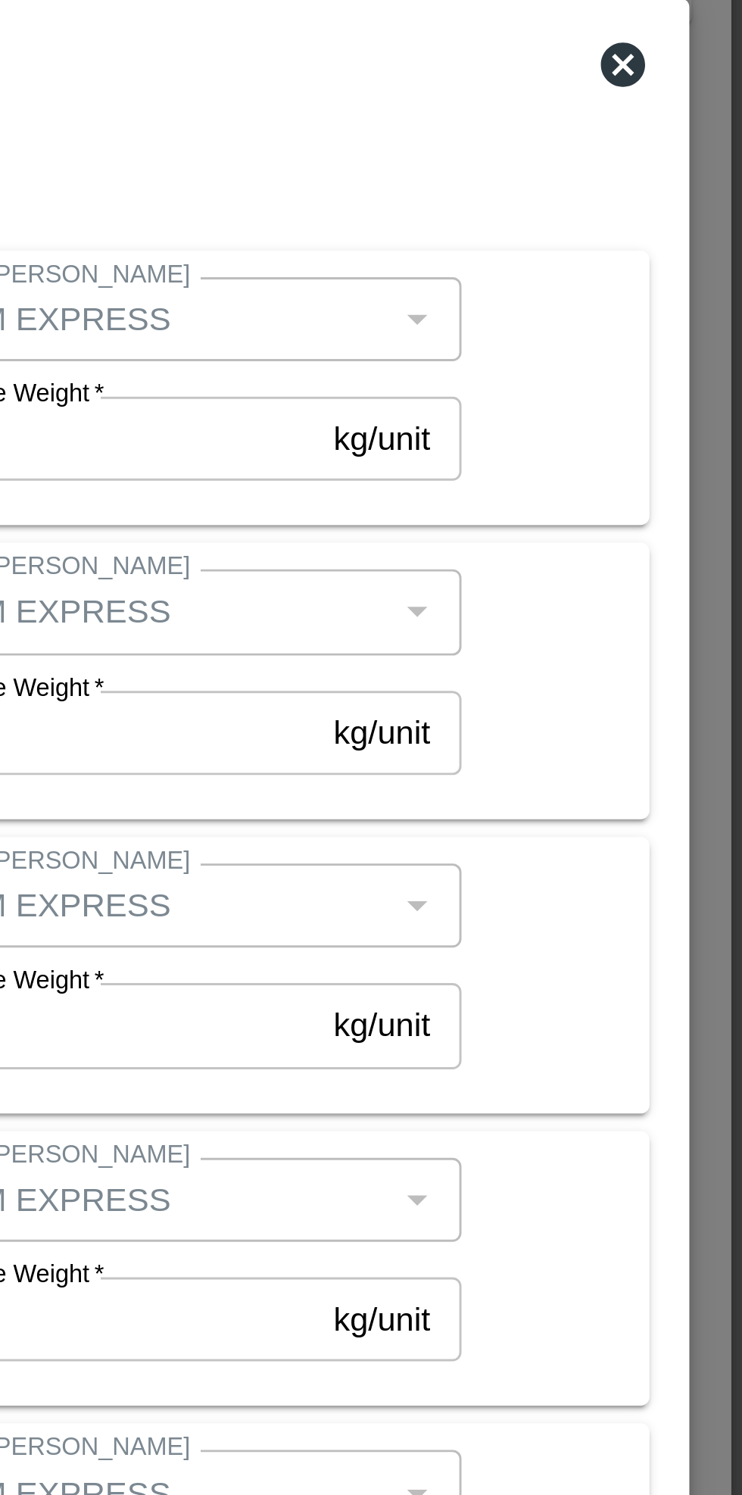
click at [698, 443] on icon at bounding box center [701, 446] width 15 height 15
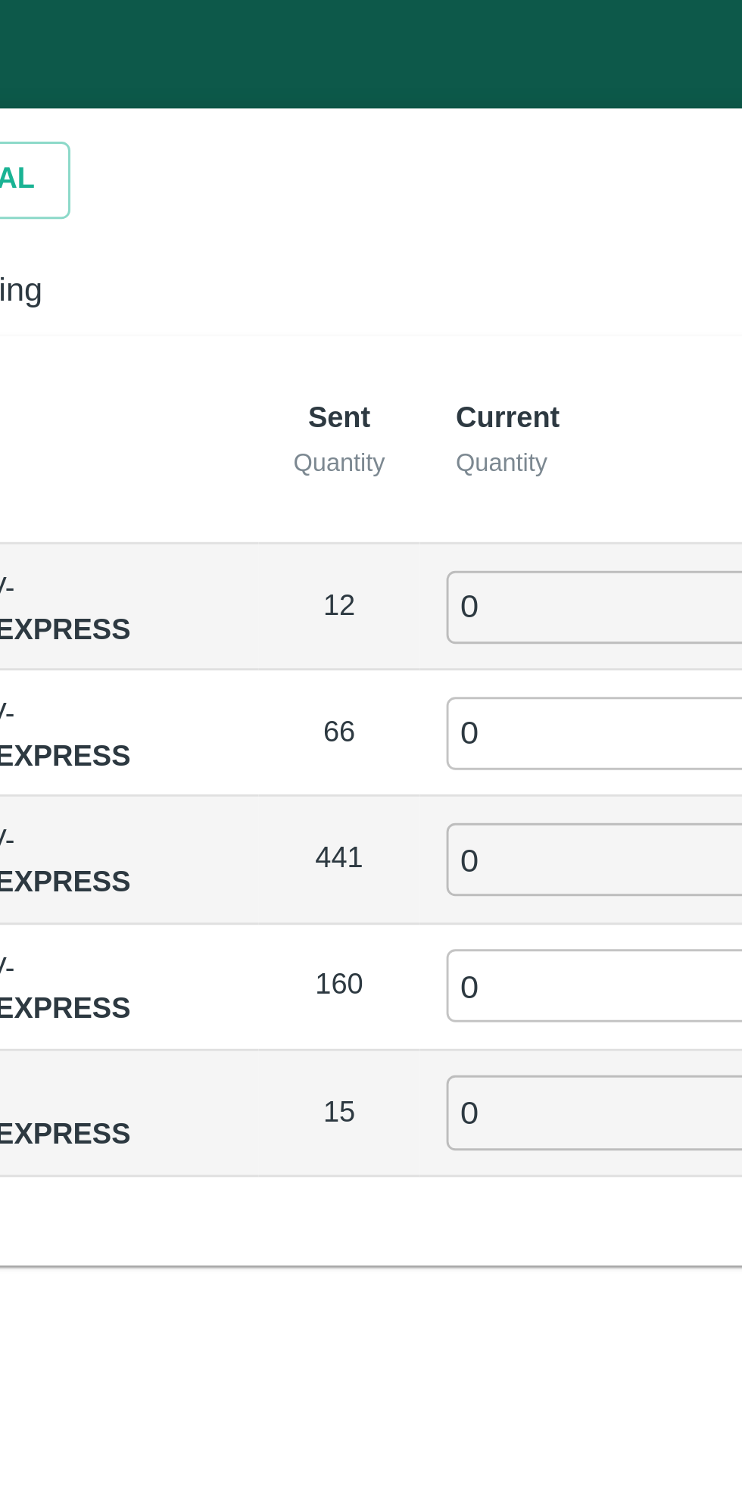
click at [400, 212] on input "0" at bounding box center [424, 207] width 109 height 25
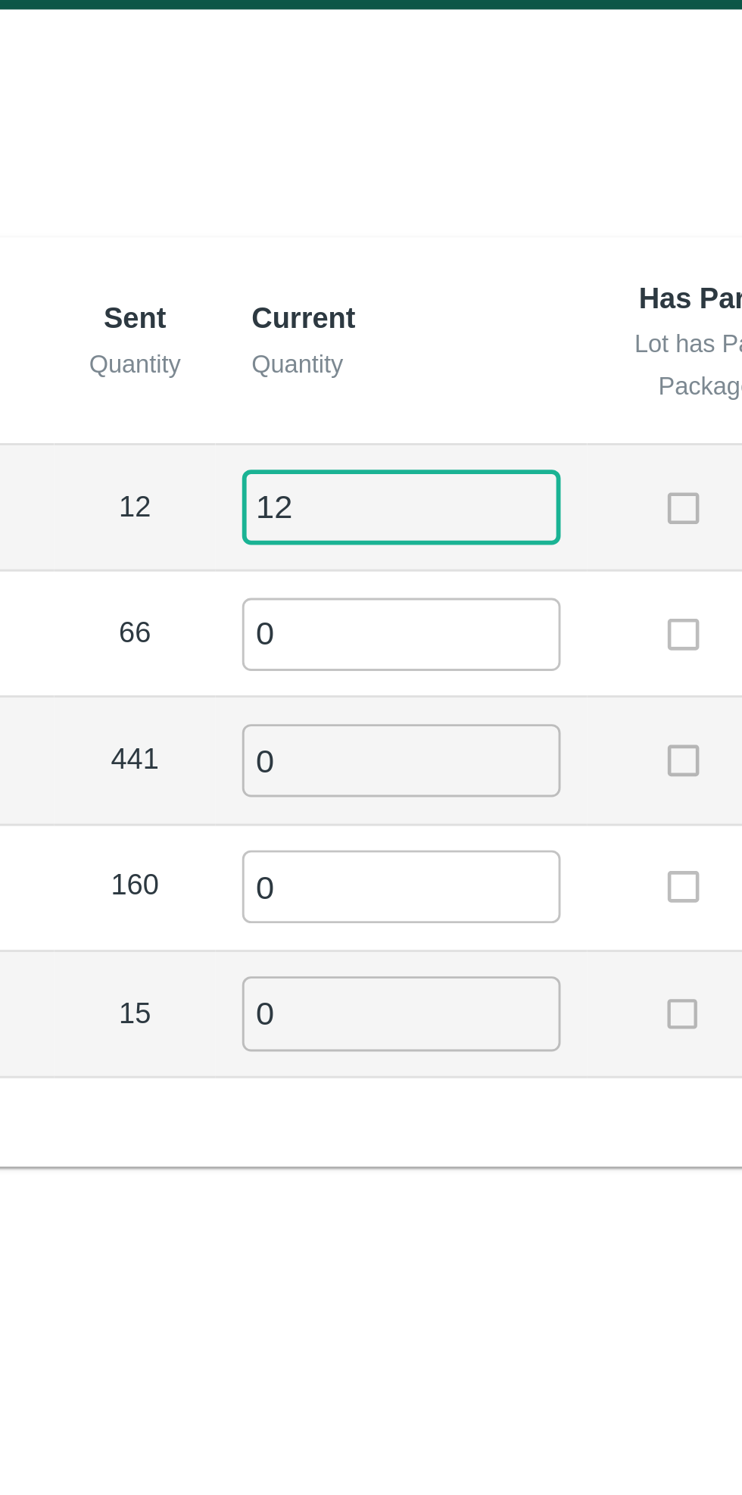
type input "12"
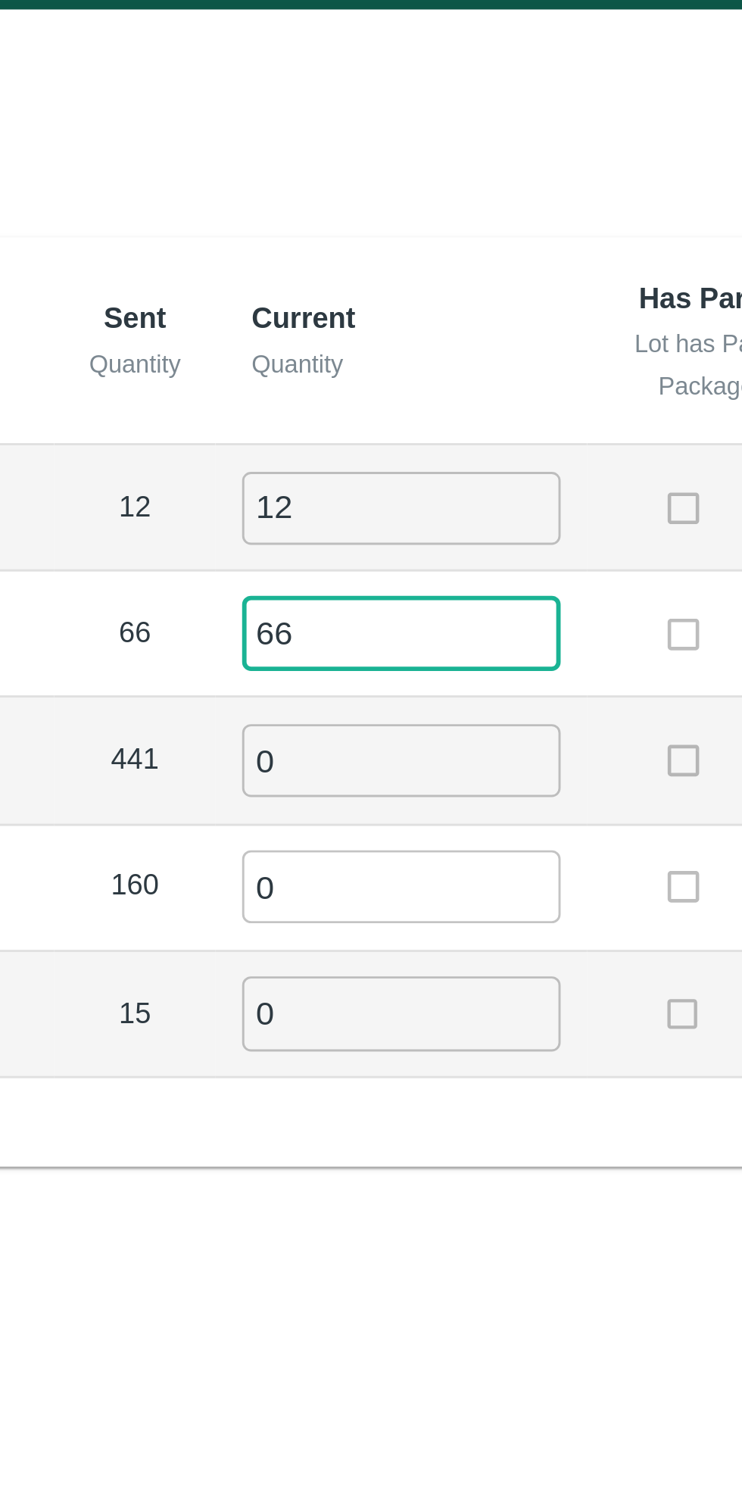
type input "66"
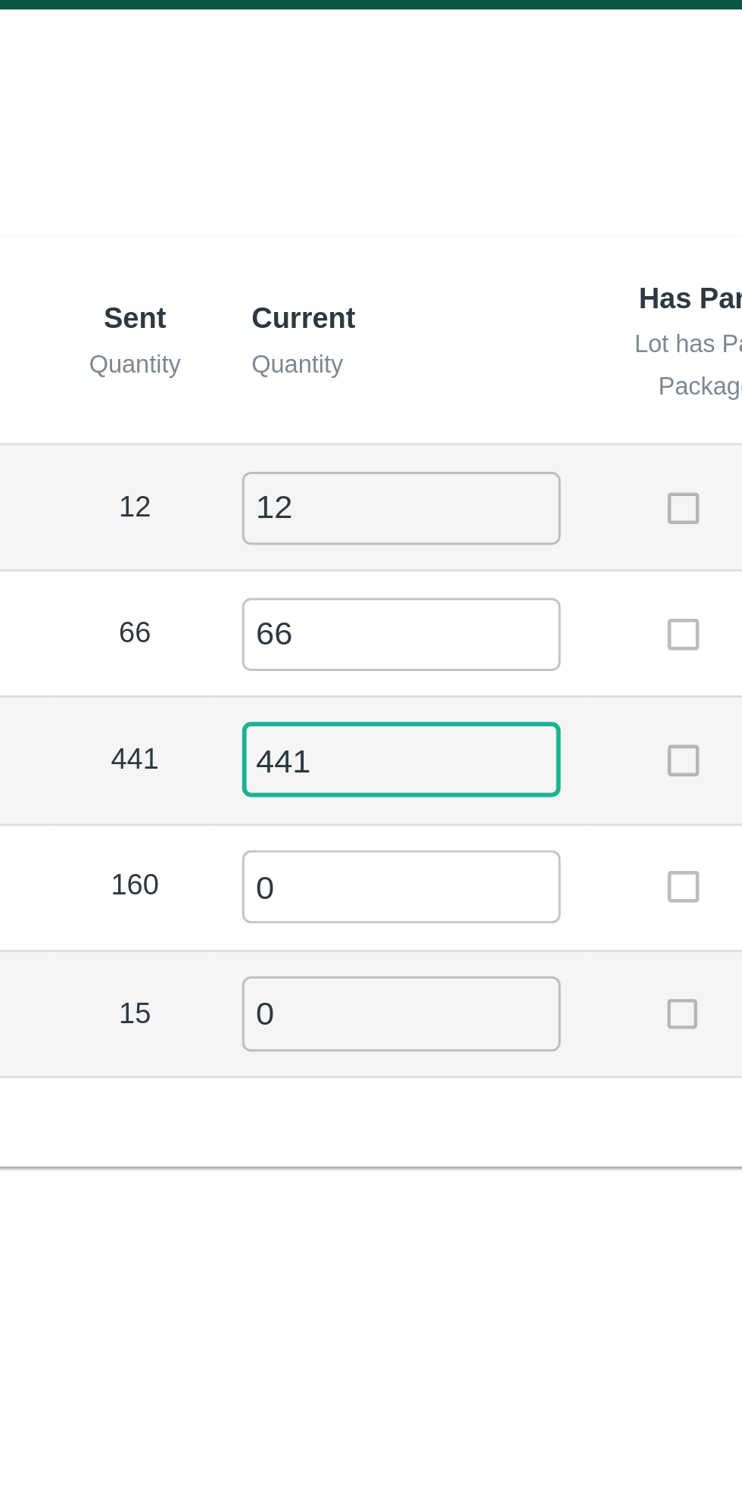
type input "441"
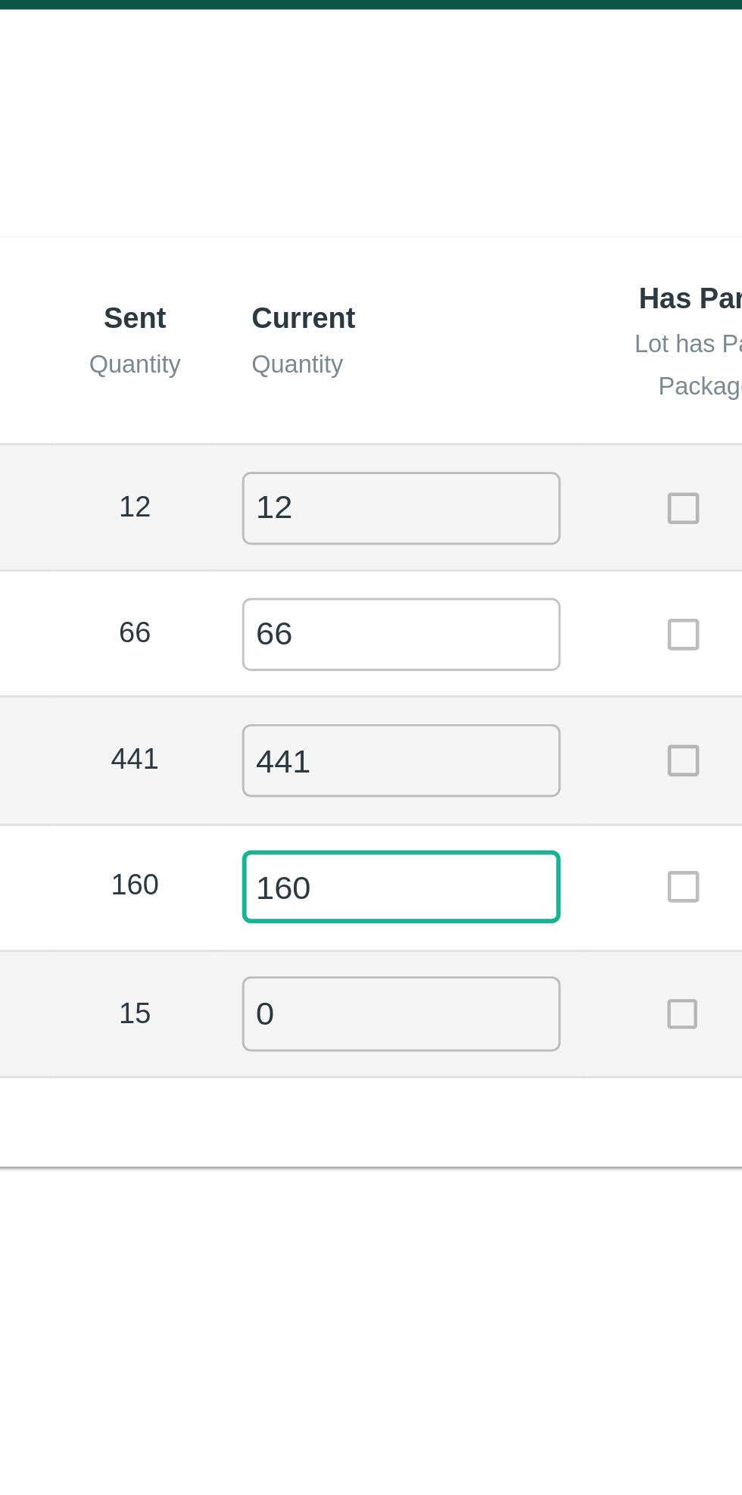
type input "160"
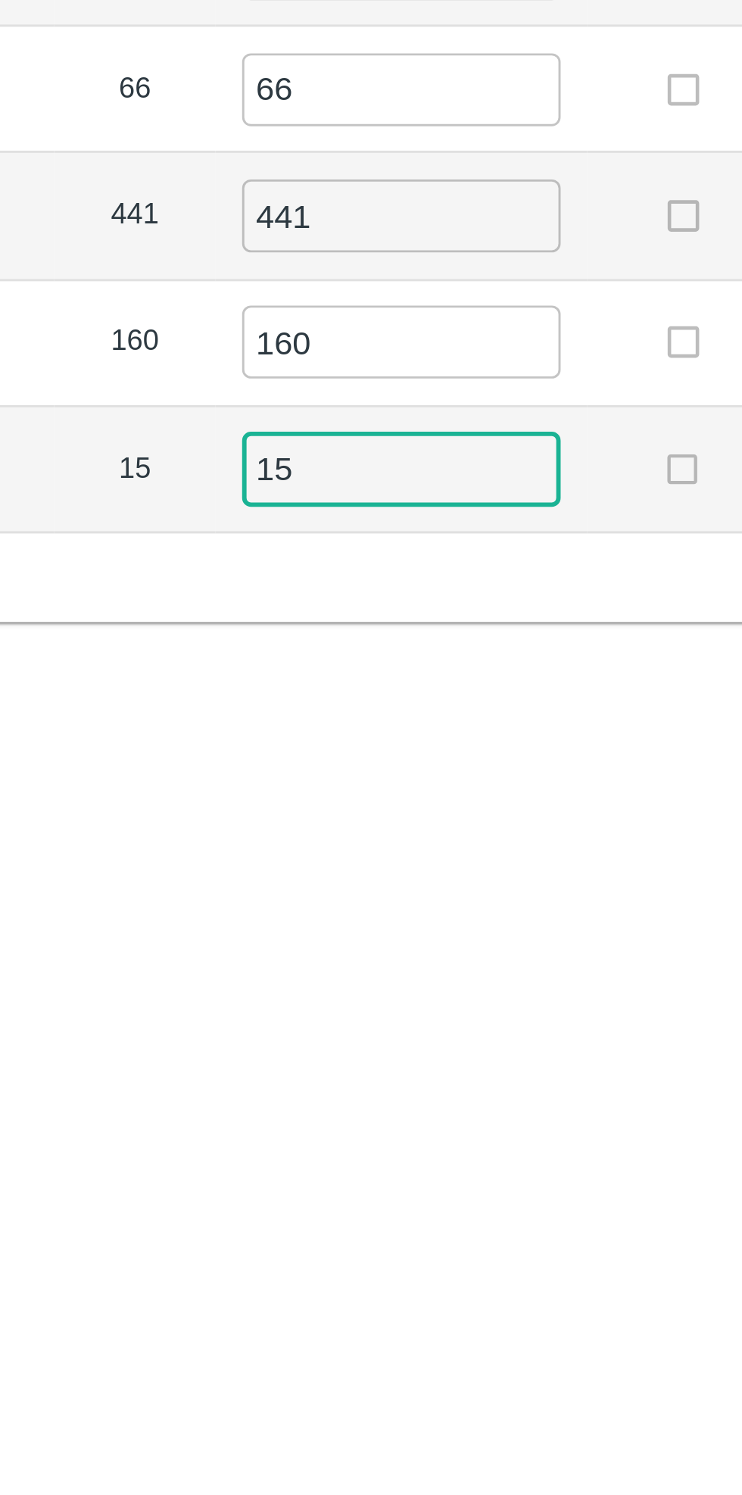
type input "15"
click at [344, 424] on div "Label Sent Quantity Current Quantity Has Partial Lot has Partial Package? Full …" at bounding box center [370, 274] width 707 height 319
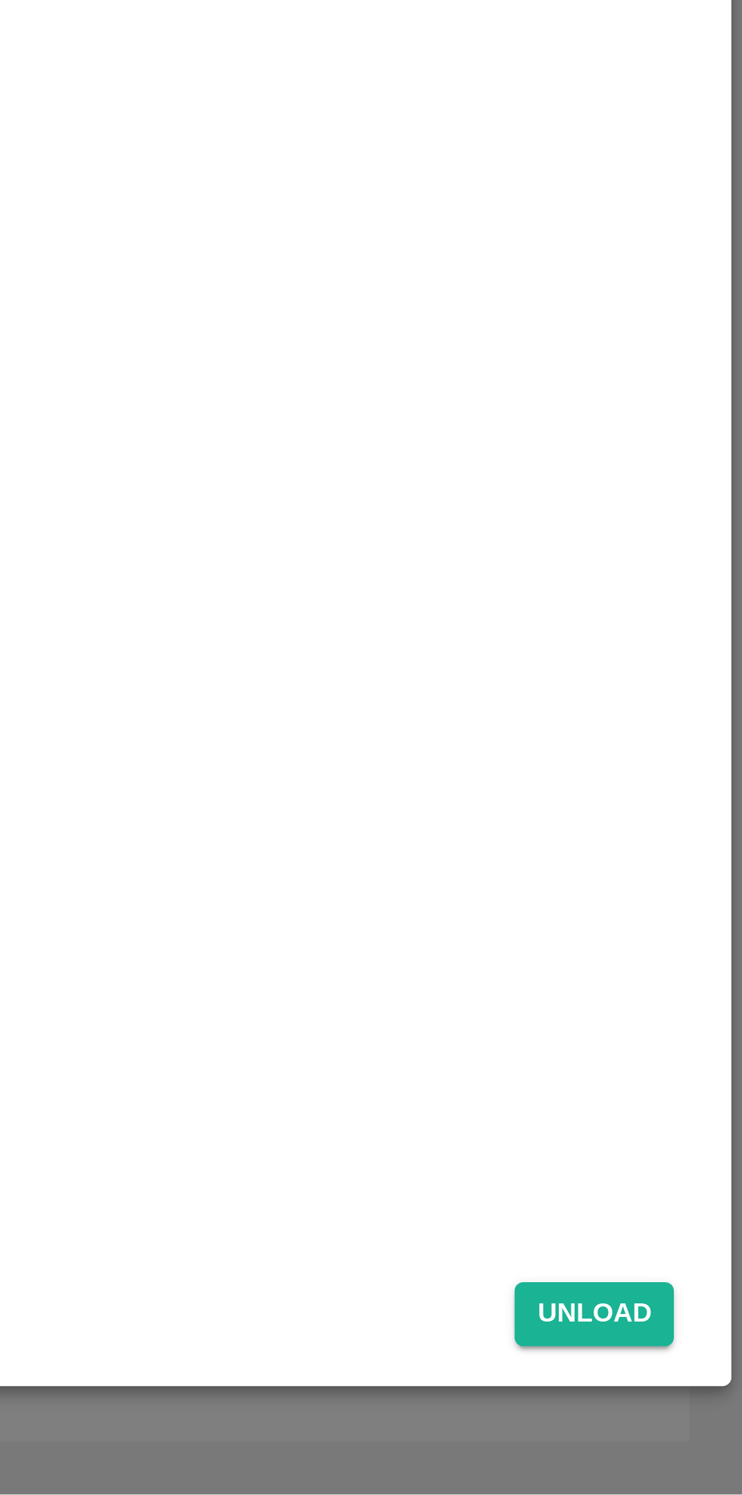
click at [697, 1388] on button "Unload" at bounding box center [691, 1433] width 55 height 22
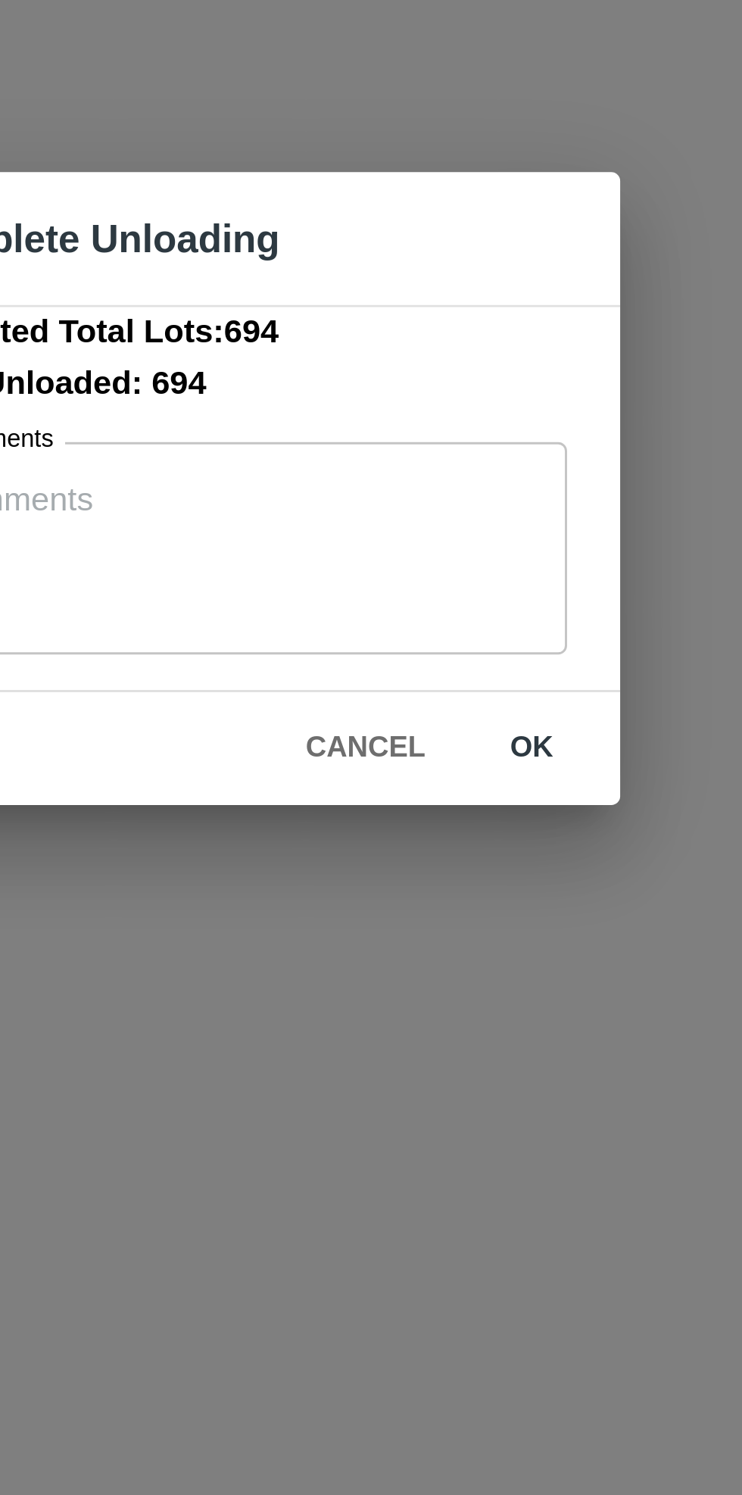
click at [467, 837] on button "ok" at bounding box center [472, 836] width 48 height 27
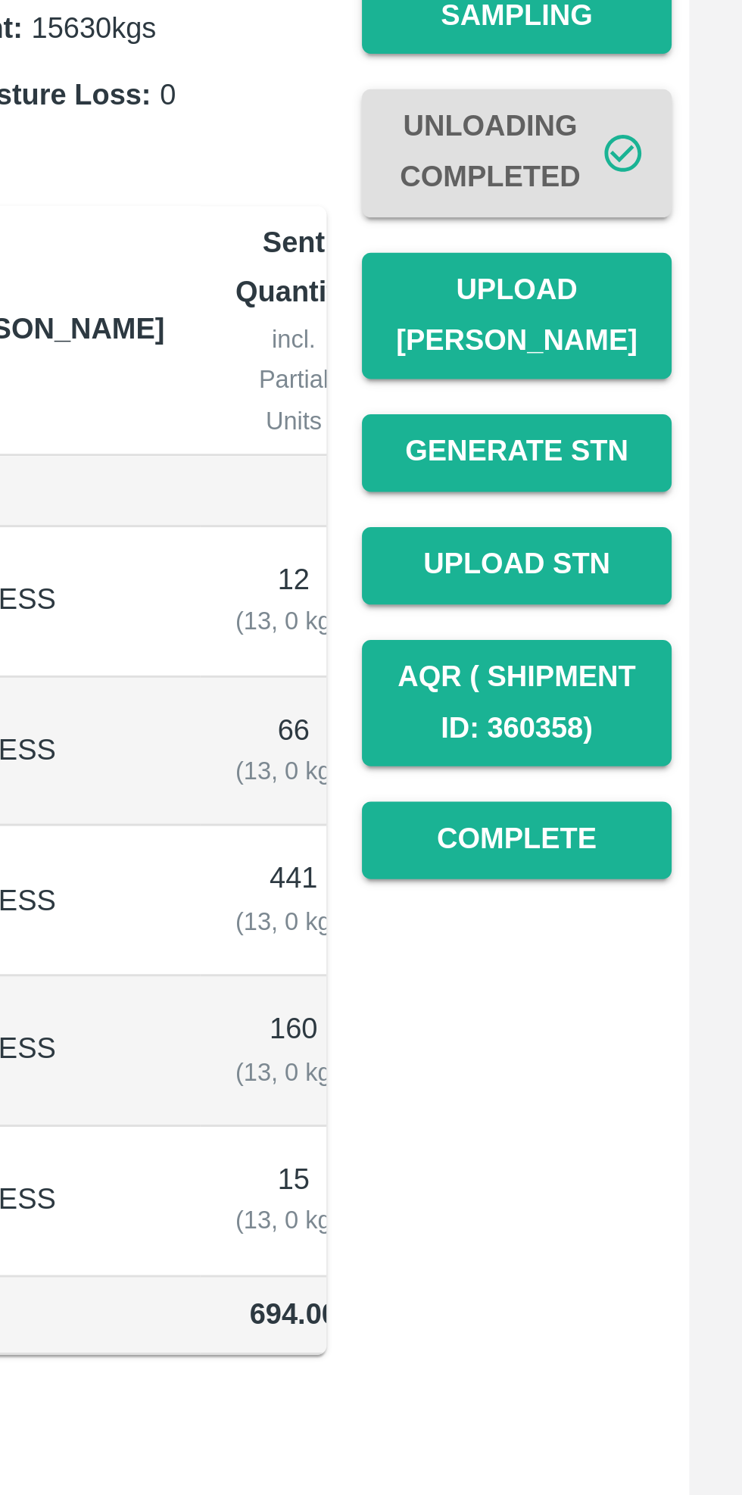
click at [670, 420] on button "Upload [PERSON_NAME]" at bounding box center [665, 439] width 106 height 44
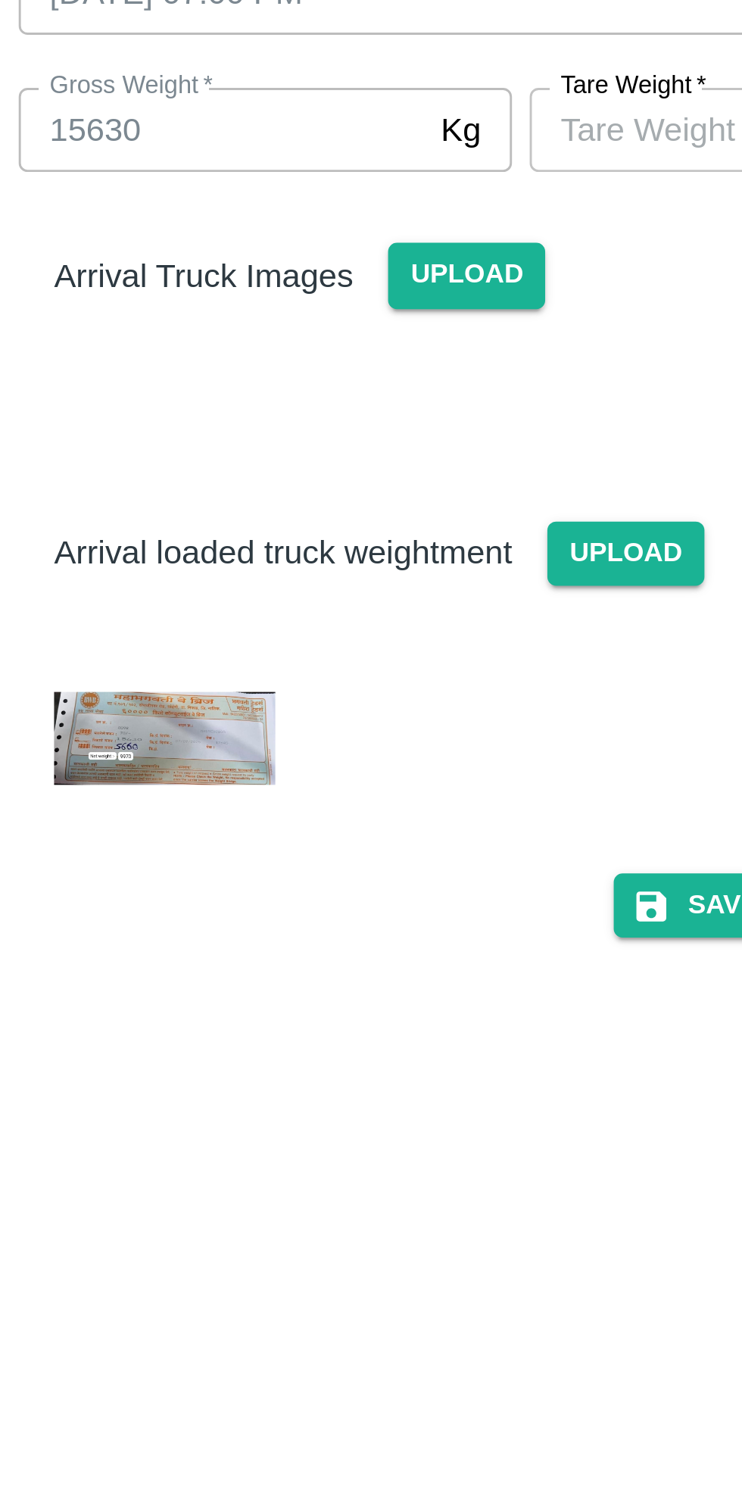
click at [352, 264] on span "Upload" at bounding box center [353, 272] width 54 height 22
click at [0, 0] on input "Upload" at bounding box center [0, 0] width 0 height 0
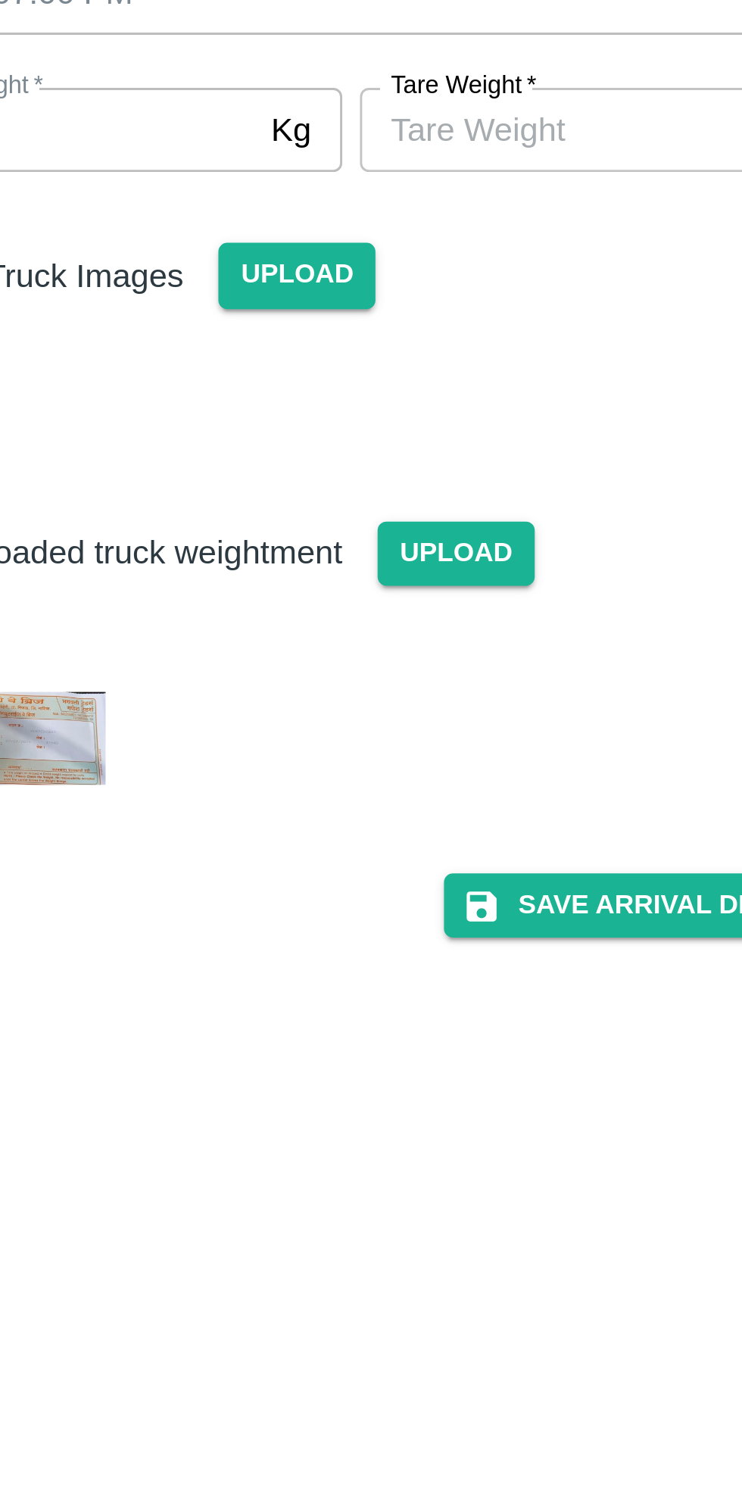
click at [427, 221] on input "[PERSON_NAME]   *" at bounding box center [443, 222] width 139 height 29
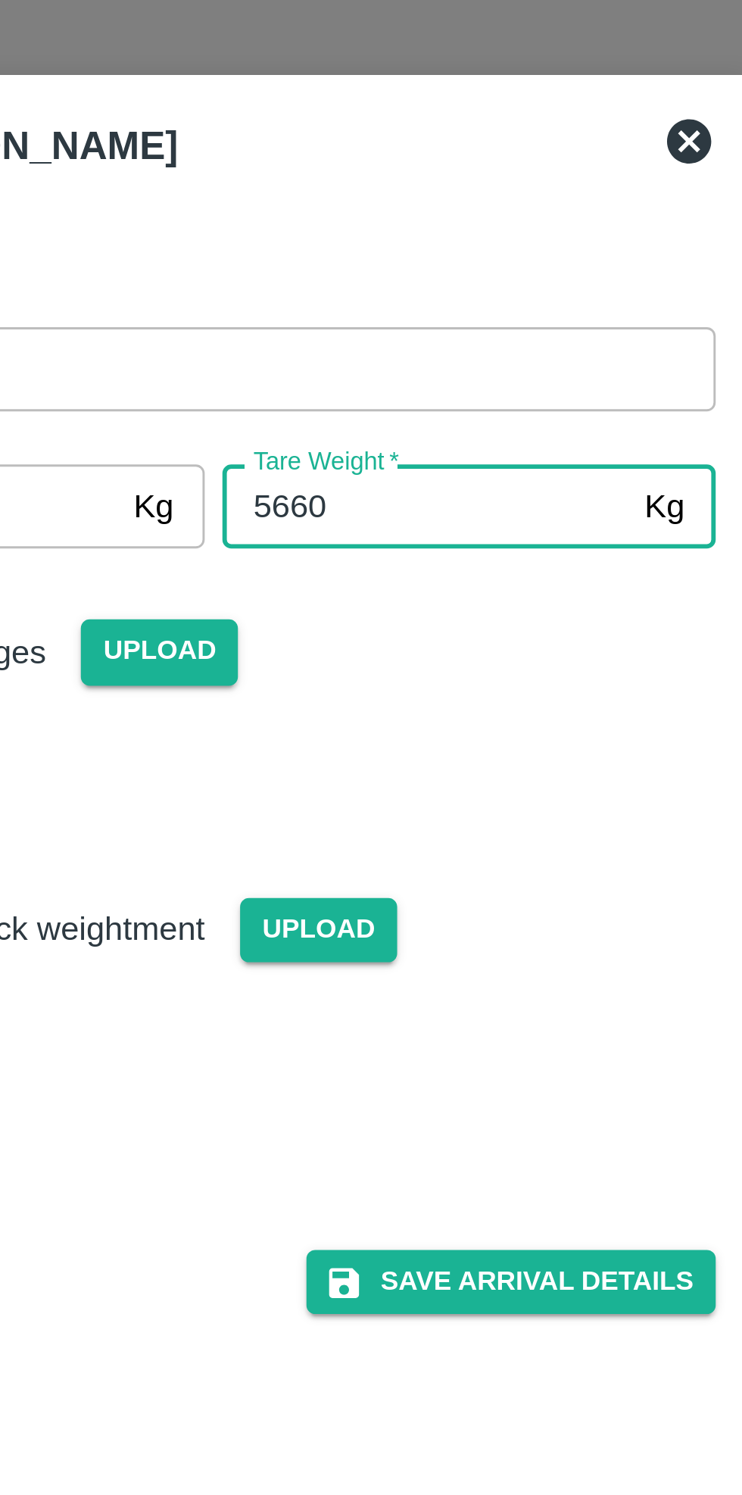
type input "5660"
click at [498, 295] on div "Arrival Truck Images Upload" at bounding box center [365, 278] width 356 height 107
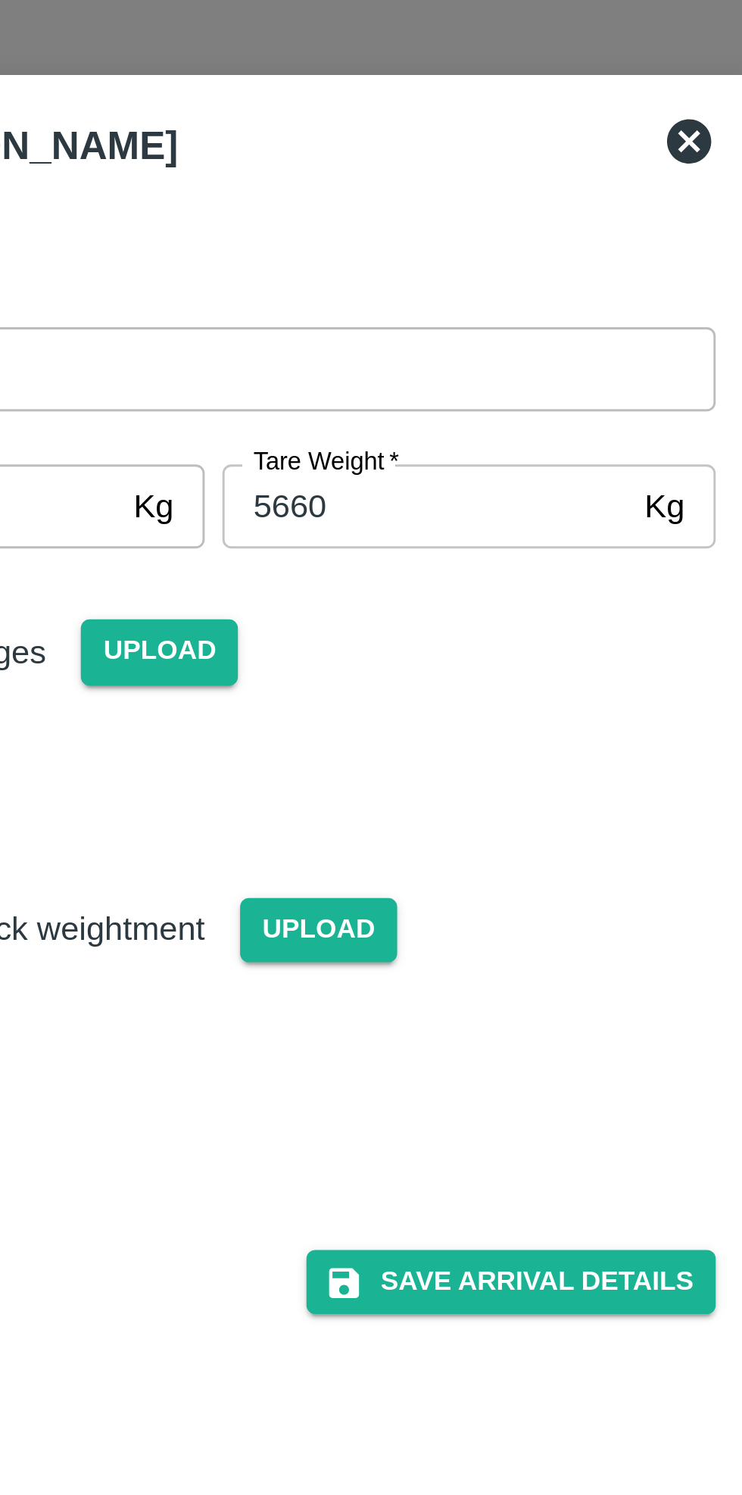
click at [476, 486] on button "Save Arrival Details" at bounding box center [473, 488] width 140 height 22
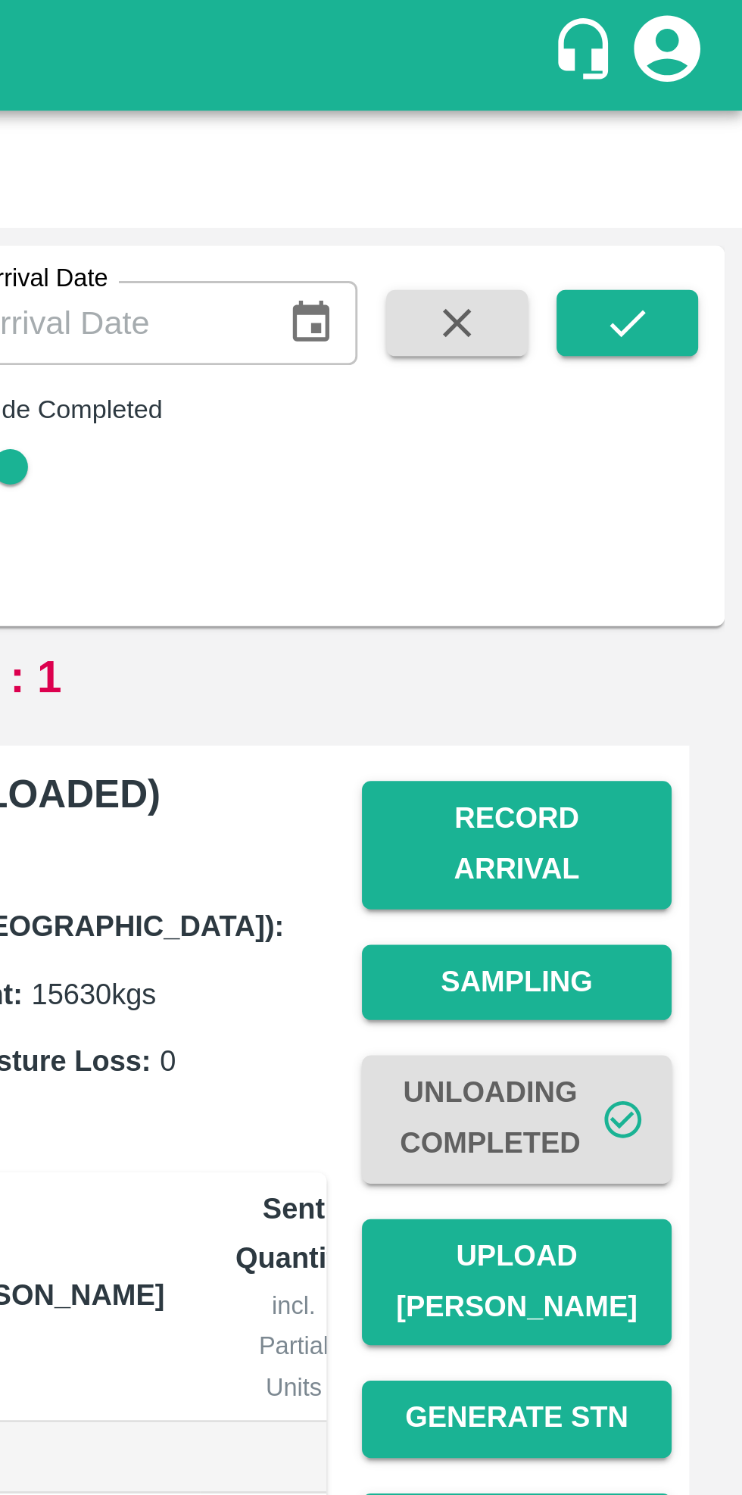
click at [632, 105] on button "button" at bounding box center [644, 110] width 48 height 23
checkbox input "false"
click at [700, 106] on icon "submit" at bounding box center [703, 110] width 17 height 17
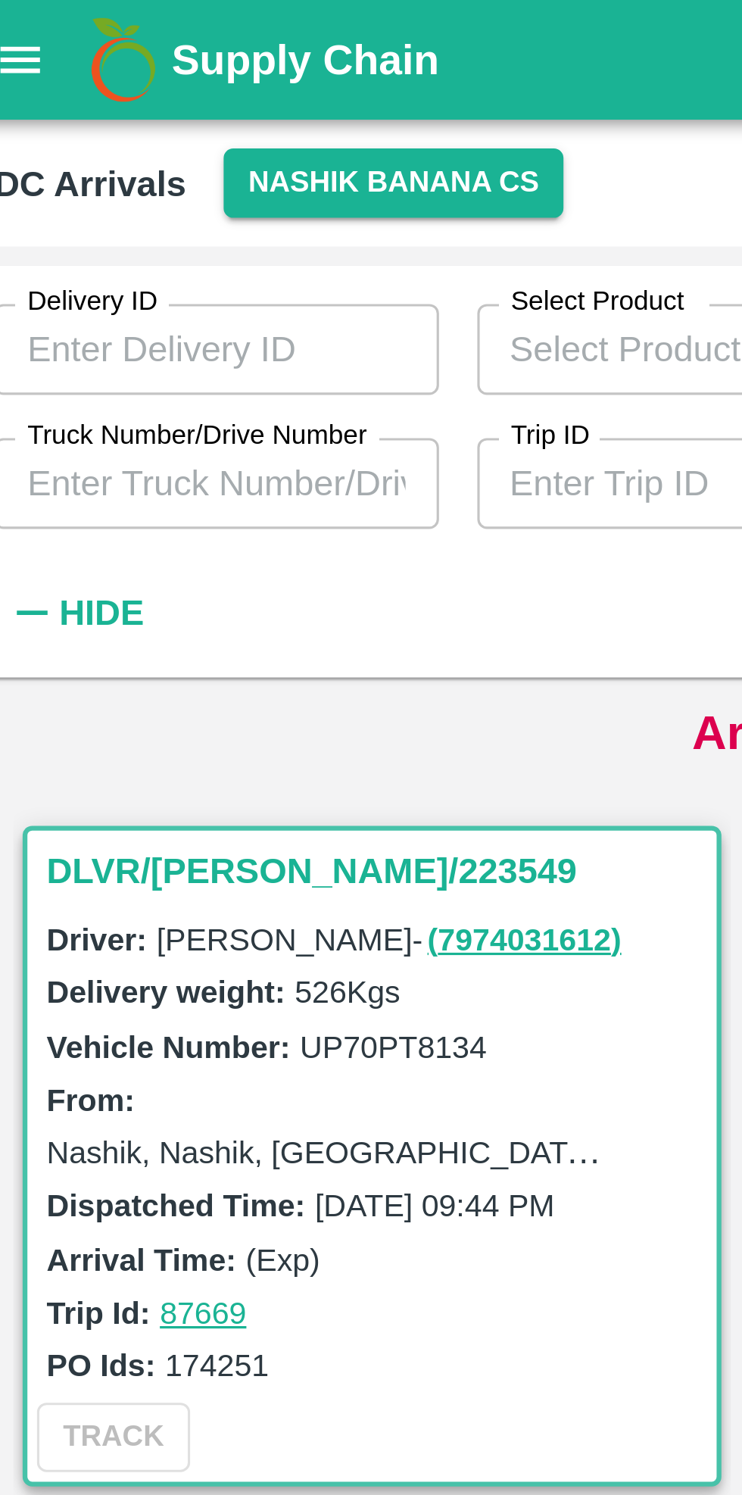
click at [106, 148] on input "Truck Number/Drive Number" at bounding box center [82, 153] width 141 height 29
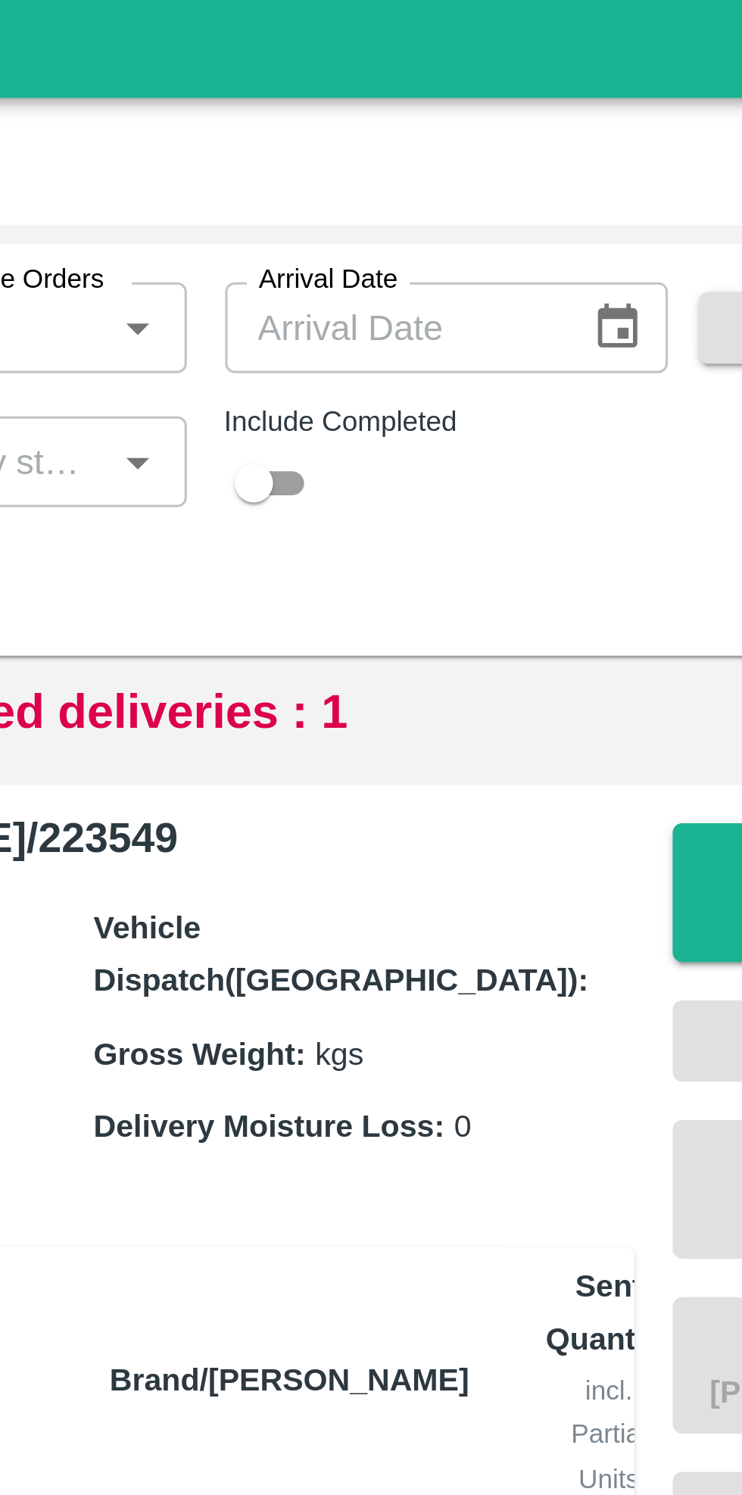
type input "4378"
click at [494, 157] on input "checkbox" at bounding box center [479, 160] width 55 height 18
checkbox input "true"
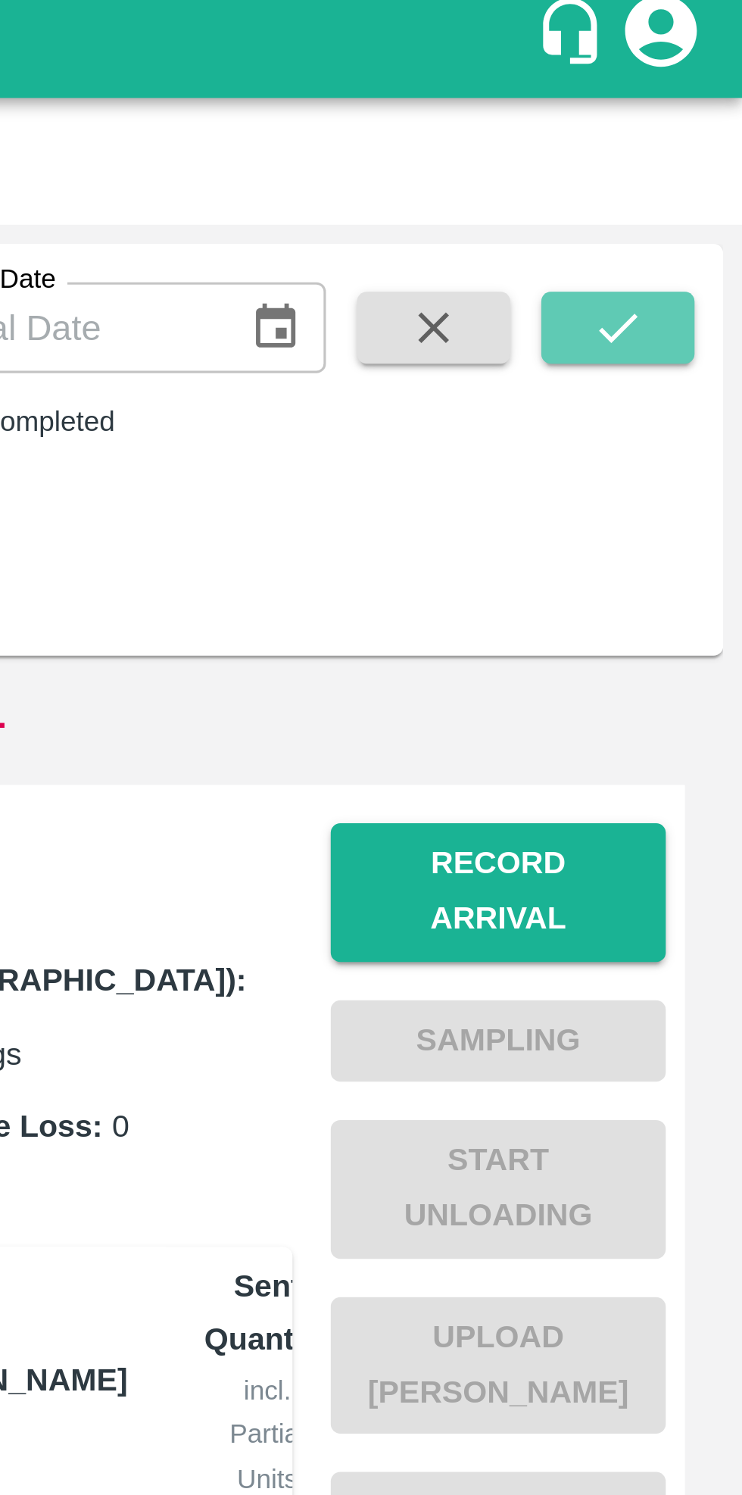
click at [703, 111] on icon "submit" at bounding box center [703, 110] width 12 height 9
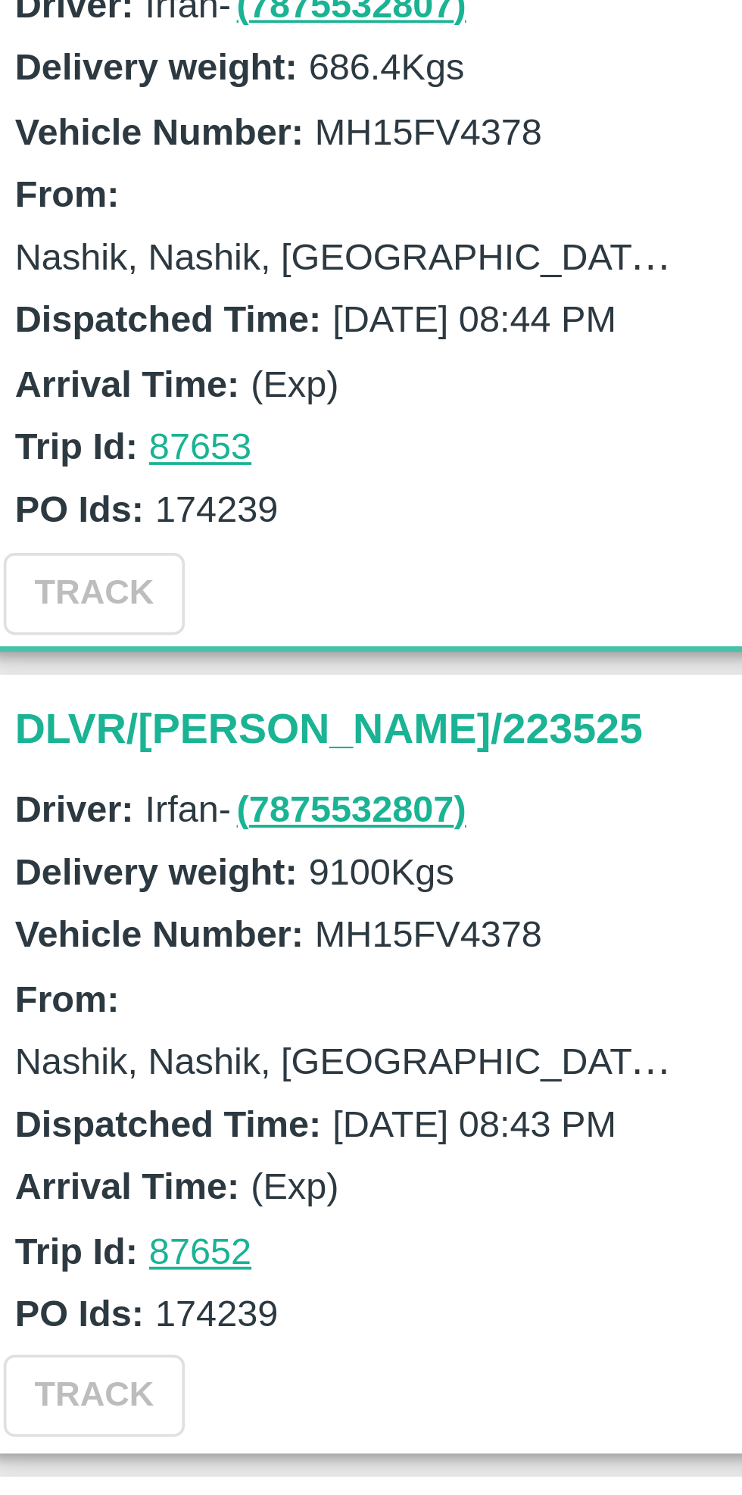
click at [67, 486] on h3 "DLVR/[PERSON_NAME]/223525" at bounding box center [134, 491] width 211 height 20
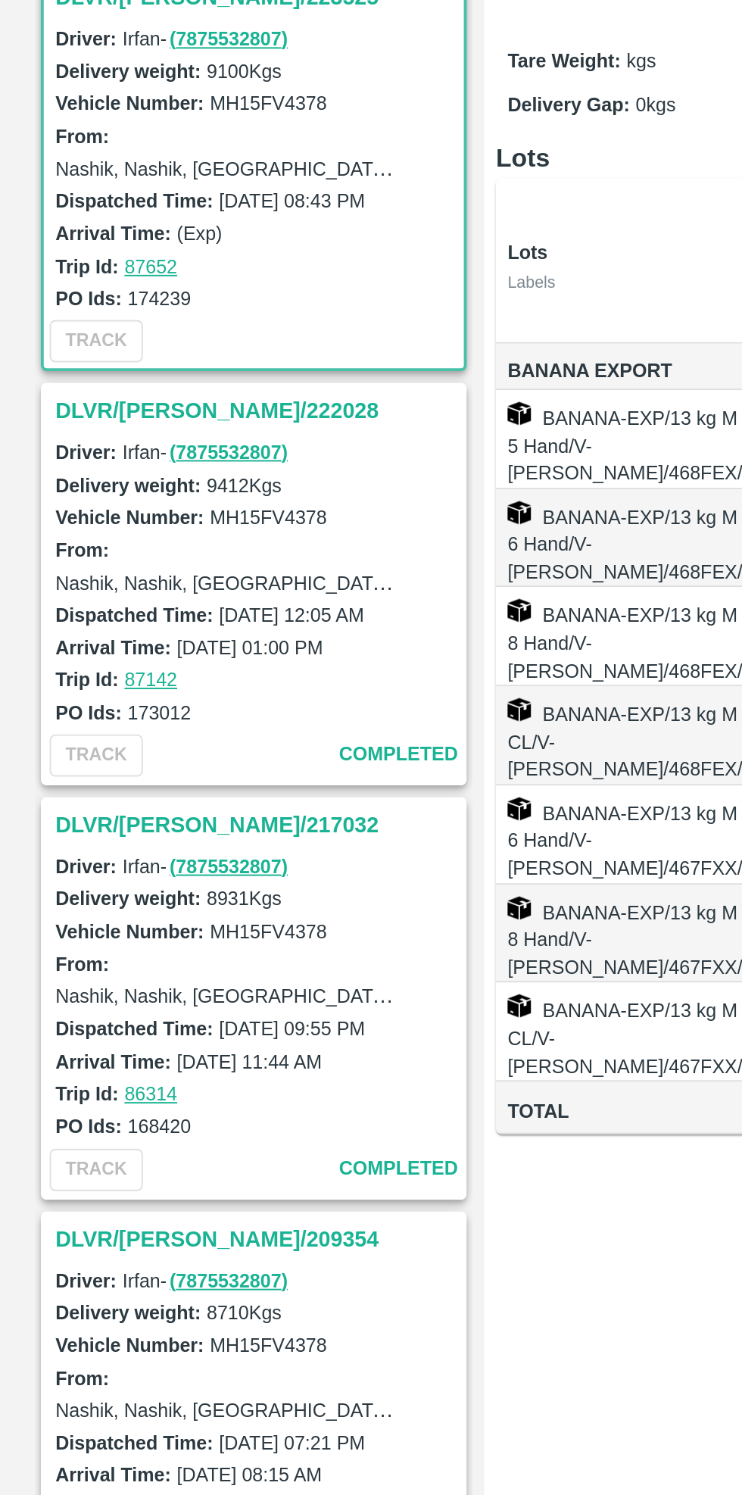
scroll to position [176, 0]
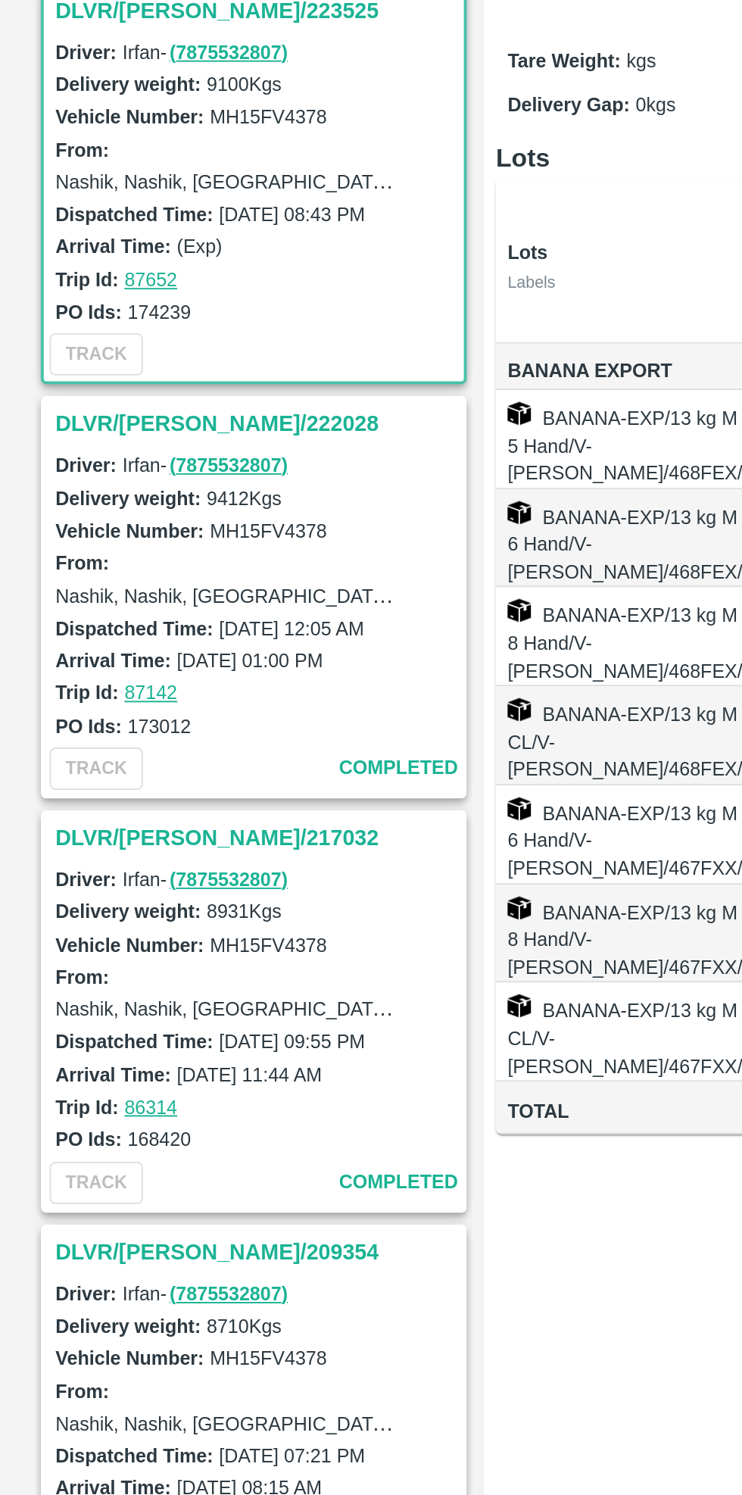
click at [74, 742] on h3 "DLVR/[PERSON_NAME]/217032" at bounding box center [134, 744] width 211 height 20
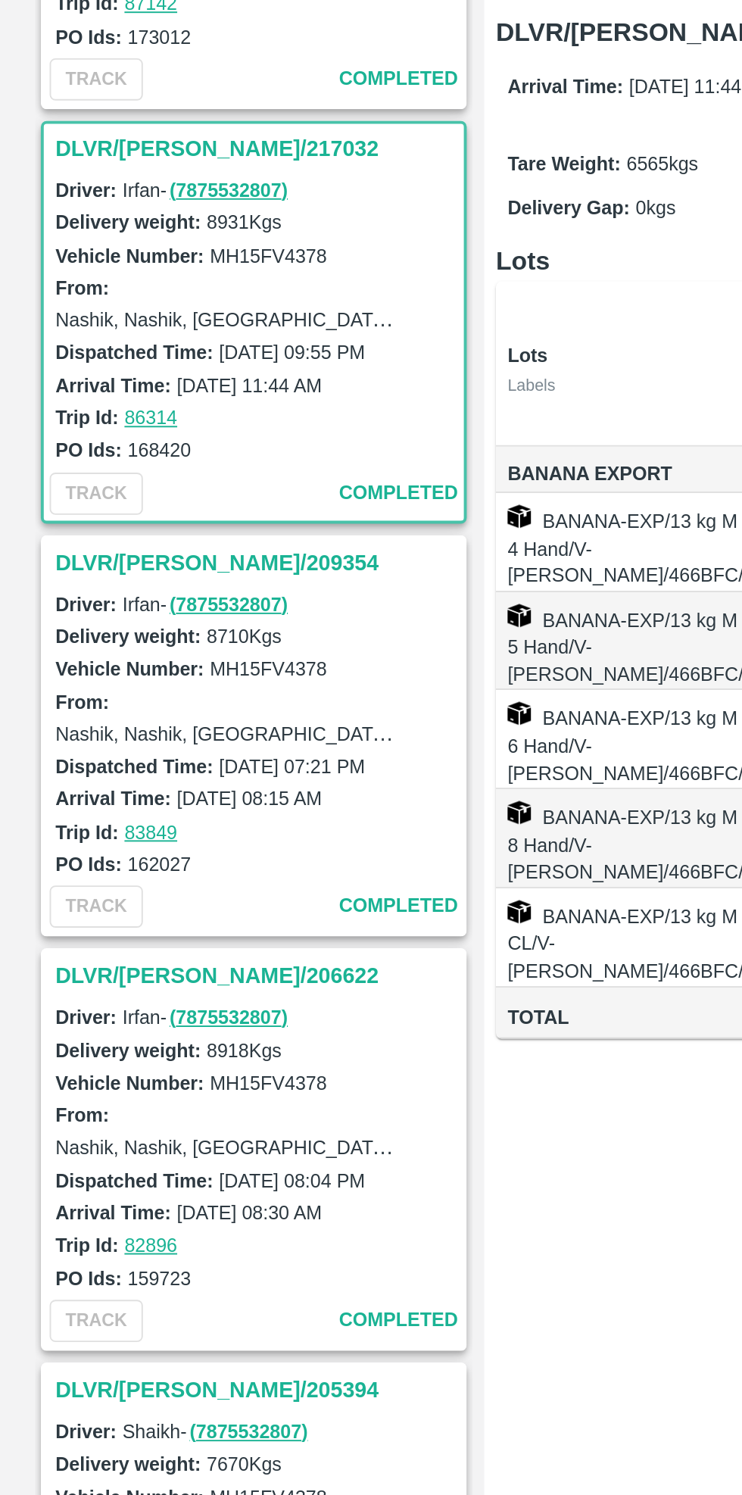
scroll to position [648, 0]
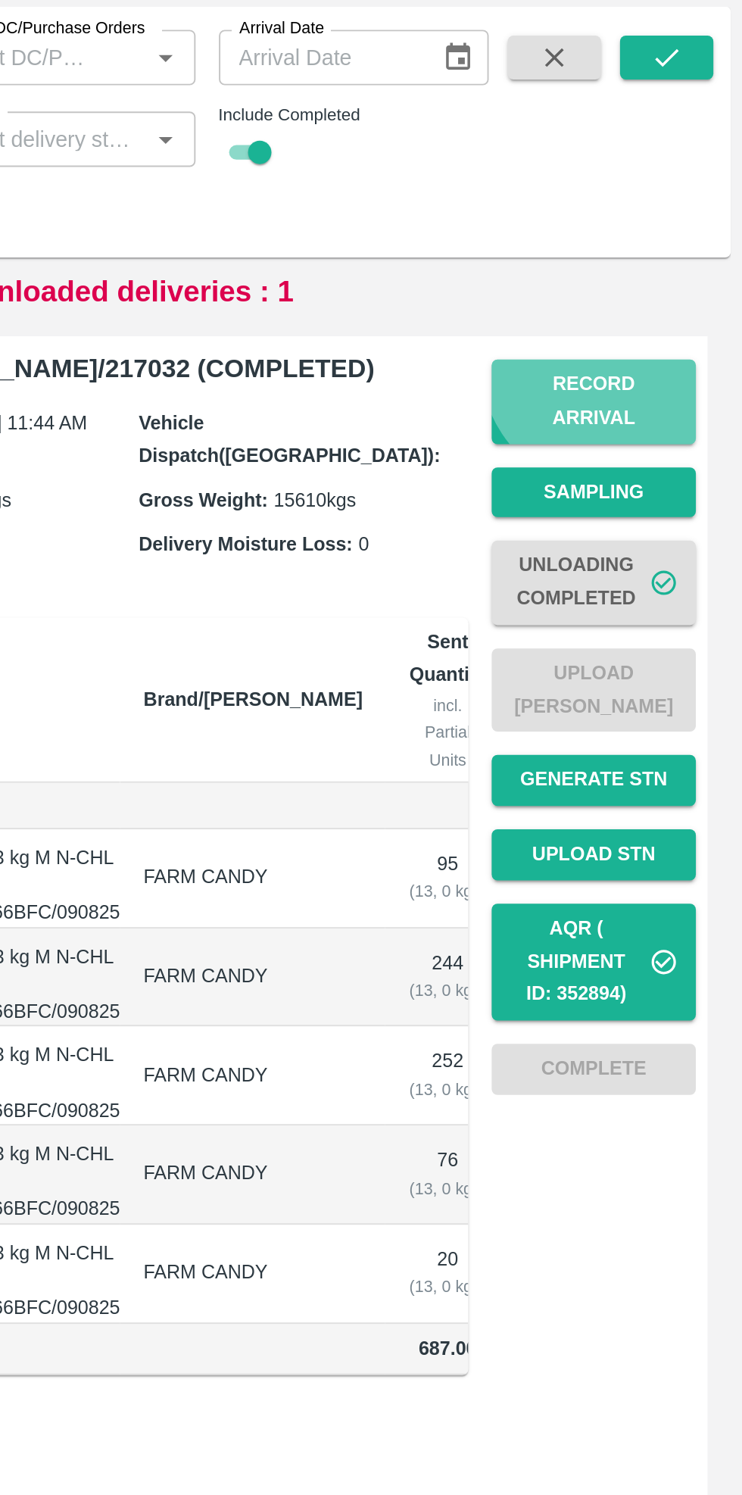
click at [674, 267] on button "Record Arrival" at bounding box center [665, 289] width 106 height 44
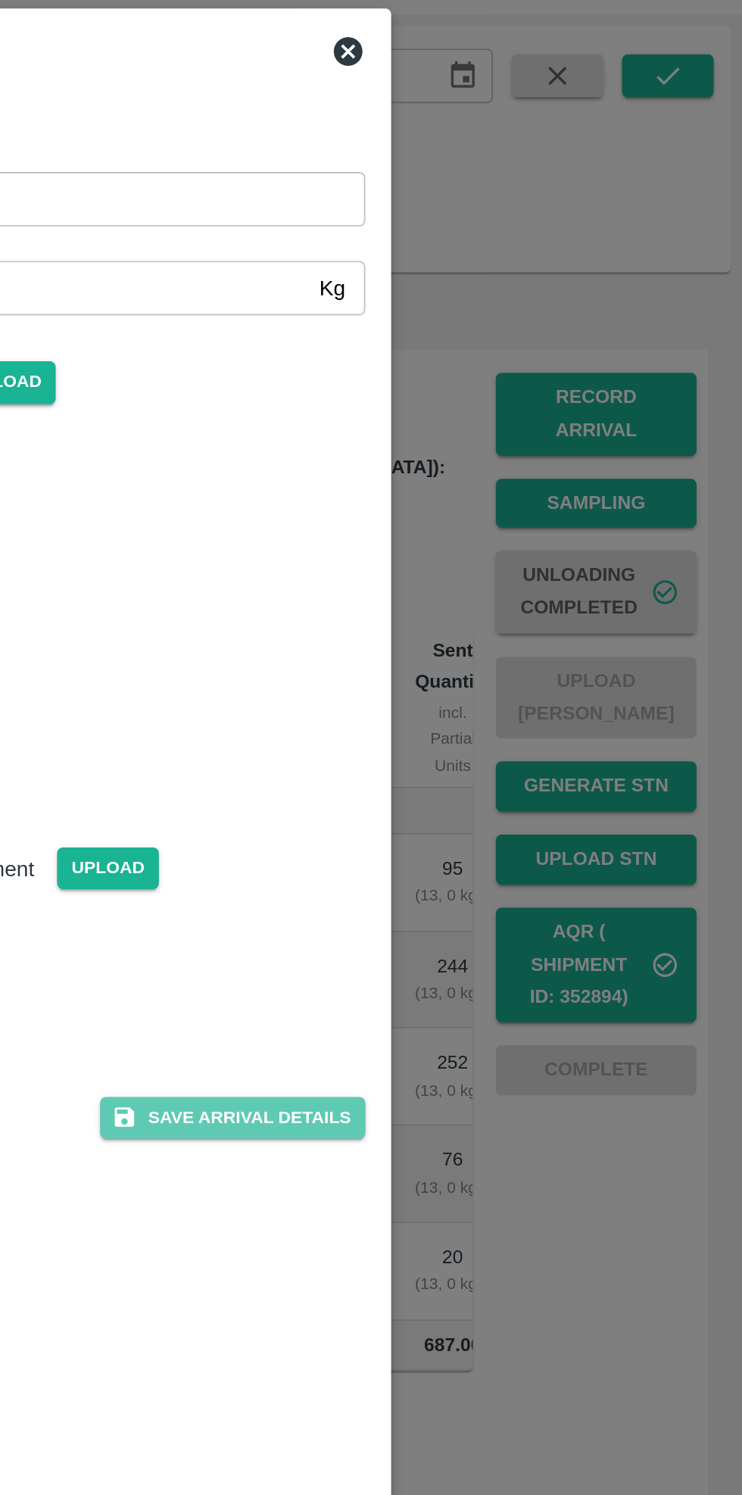
scroll to position [0, 0]
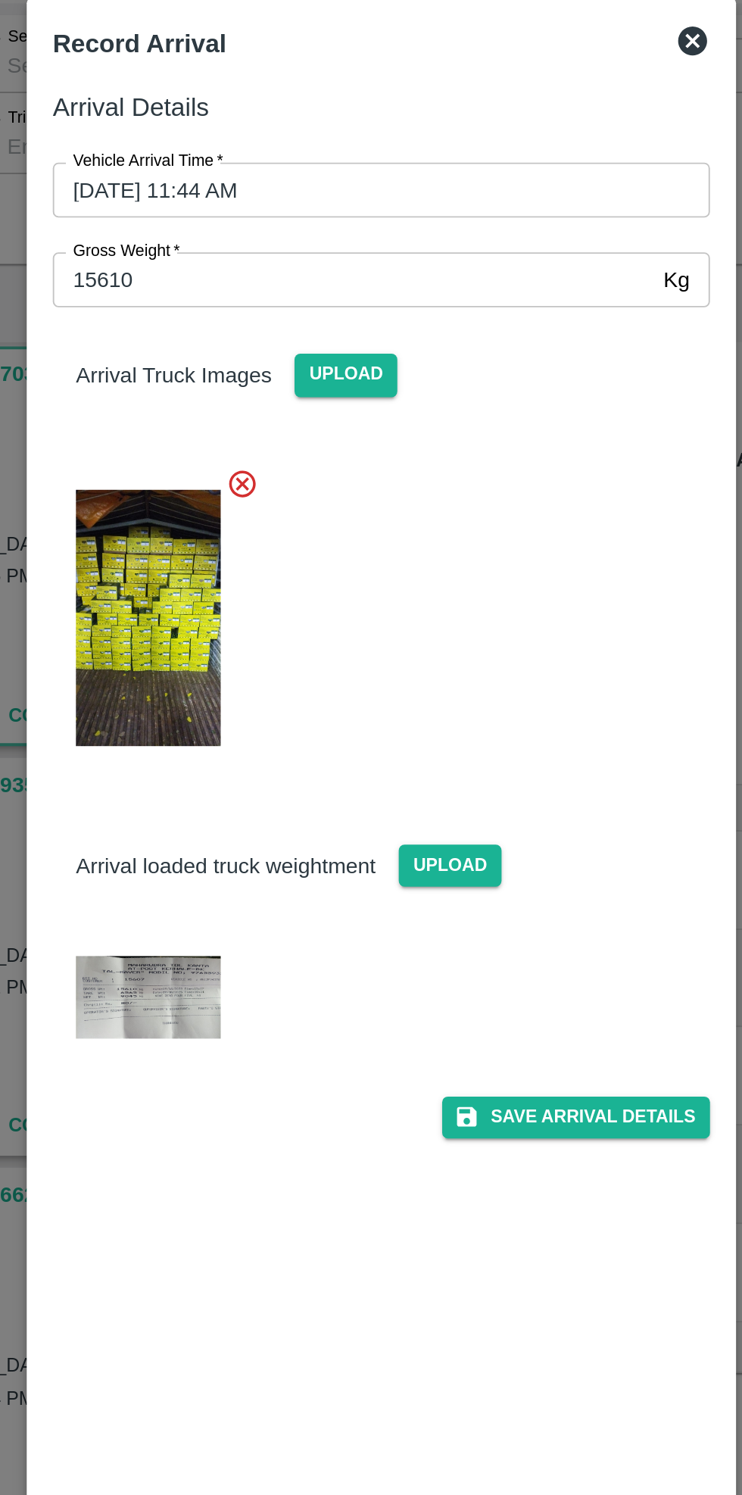
click at [246, 427] on img at bounding box center [249, 400] width 76 height 135
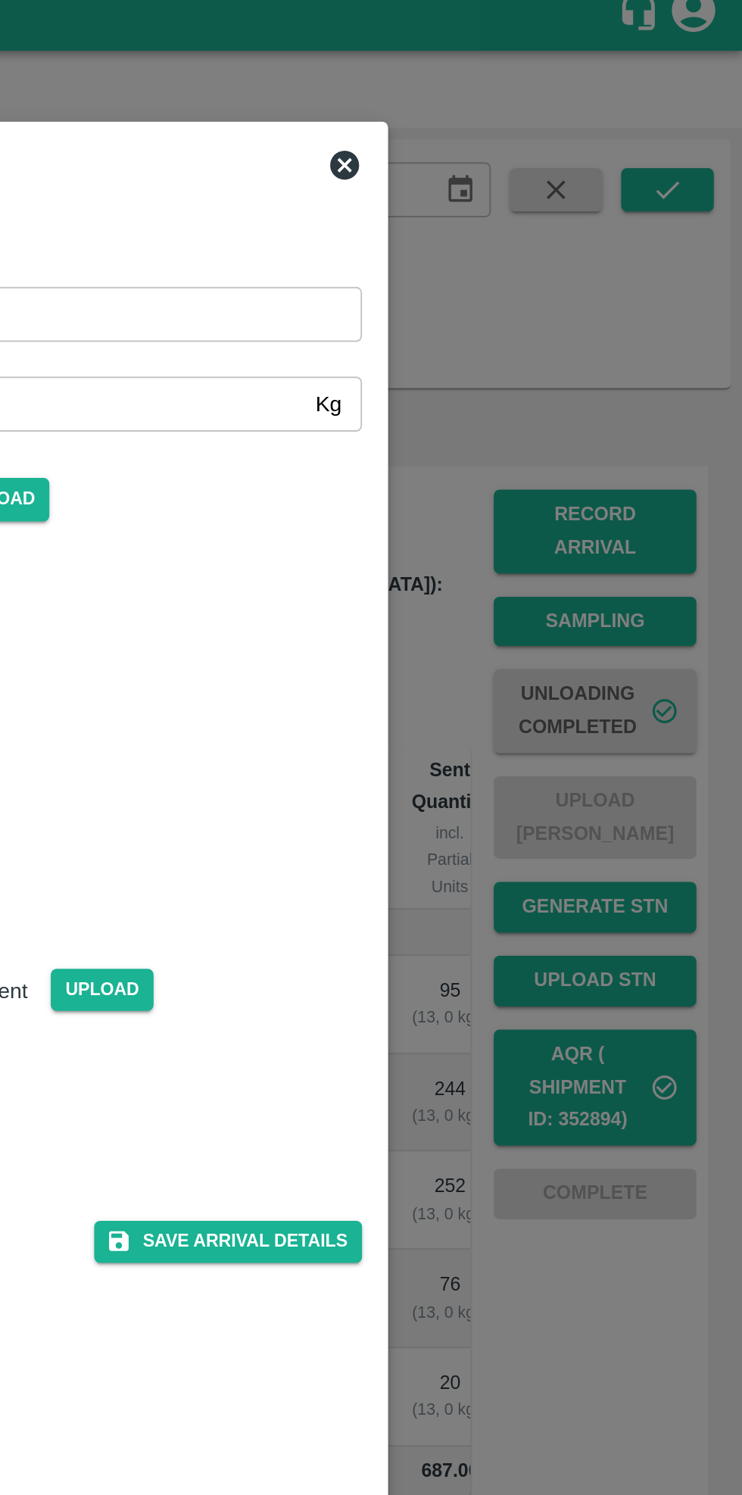
click at [530, 92] on icon at bounding box center [533, 97] width 15 height 15
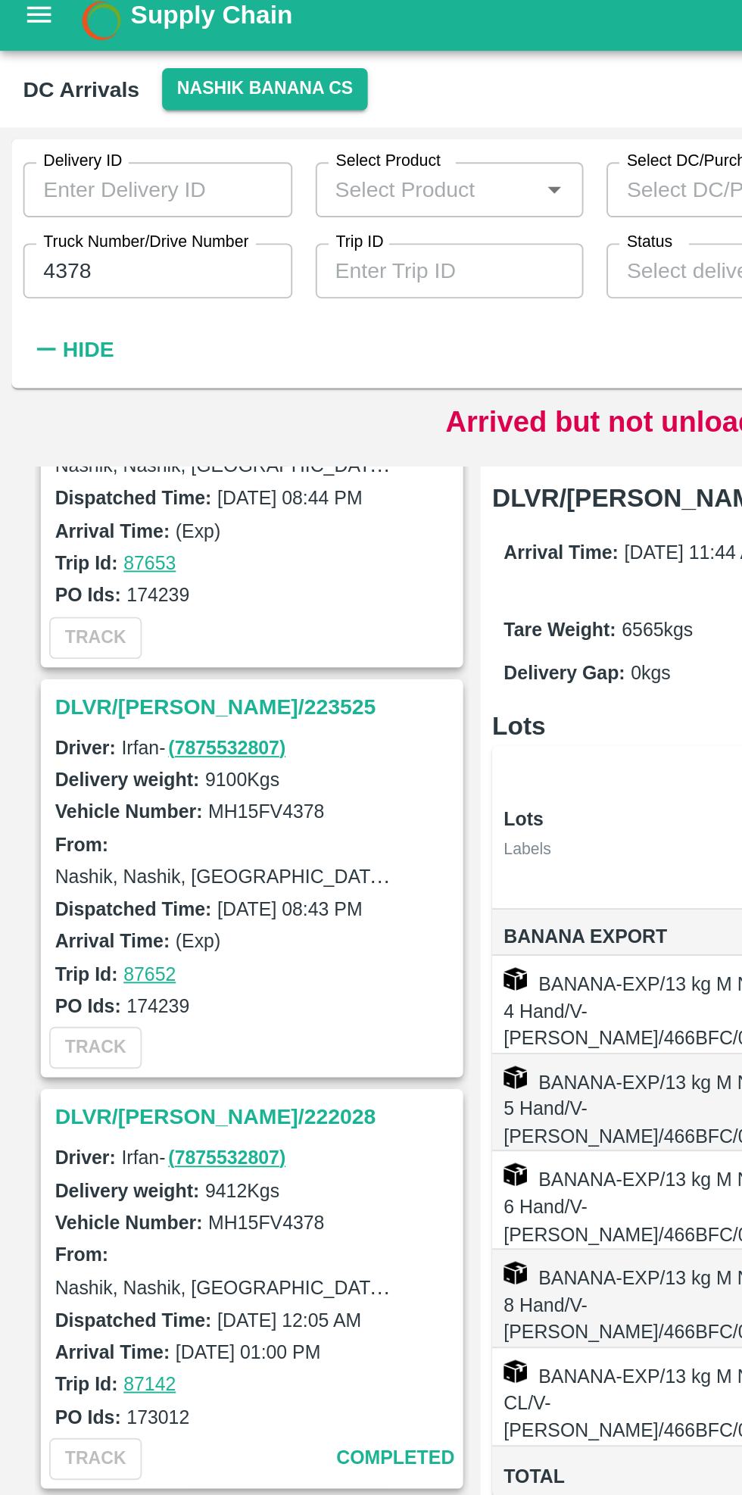
scroll to position [77, 0]
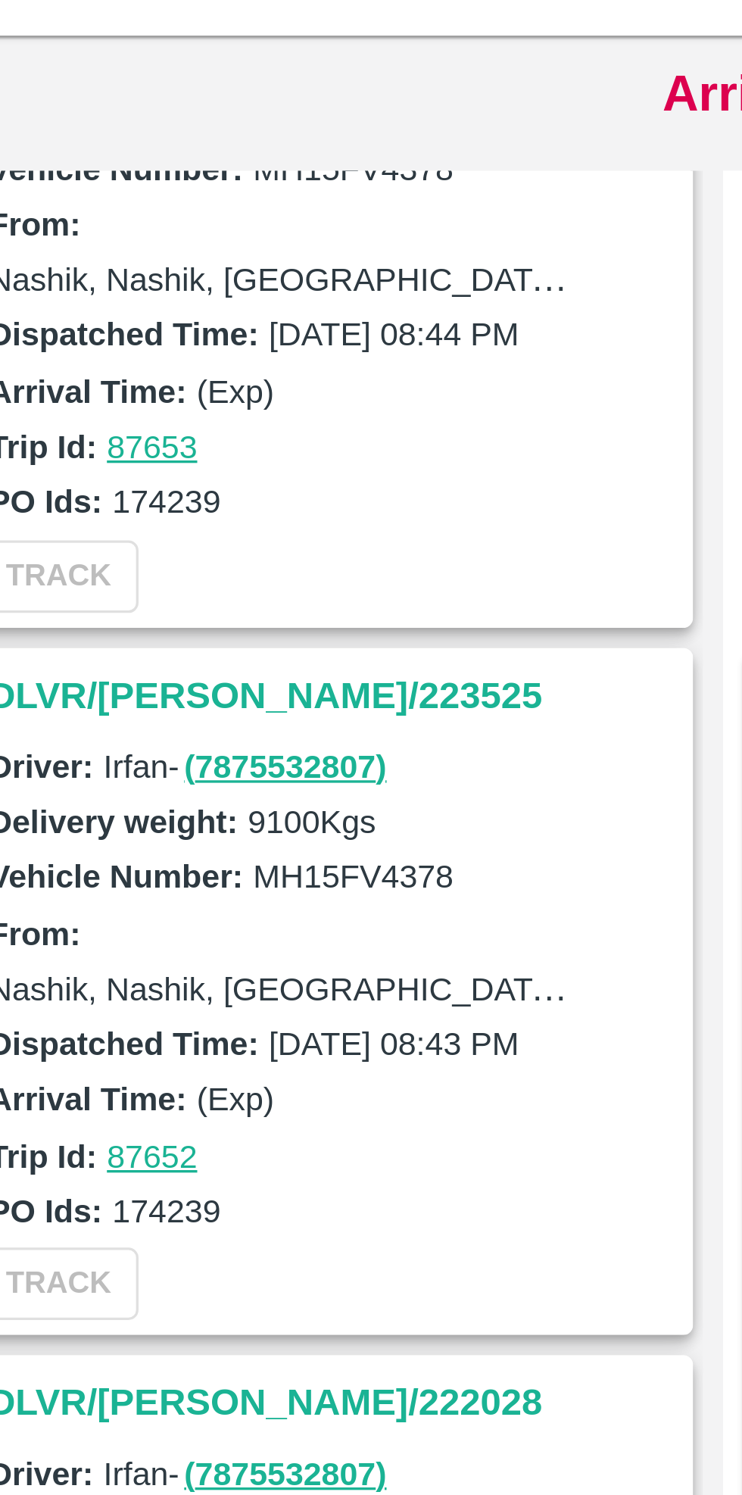
click at [75, 414] on h3 "DLVR/[PERSON_NAME]/223525" at bounding box center [134, 414] width 211 height 20
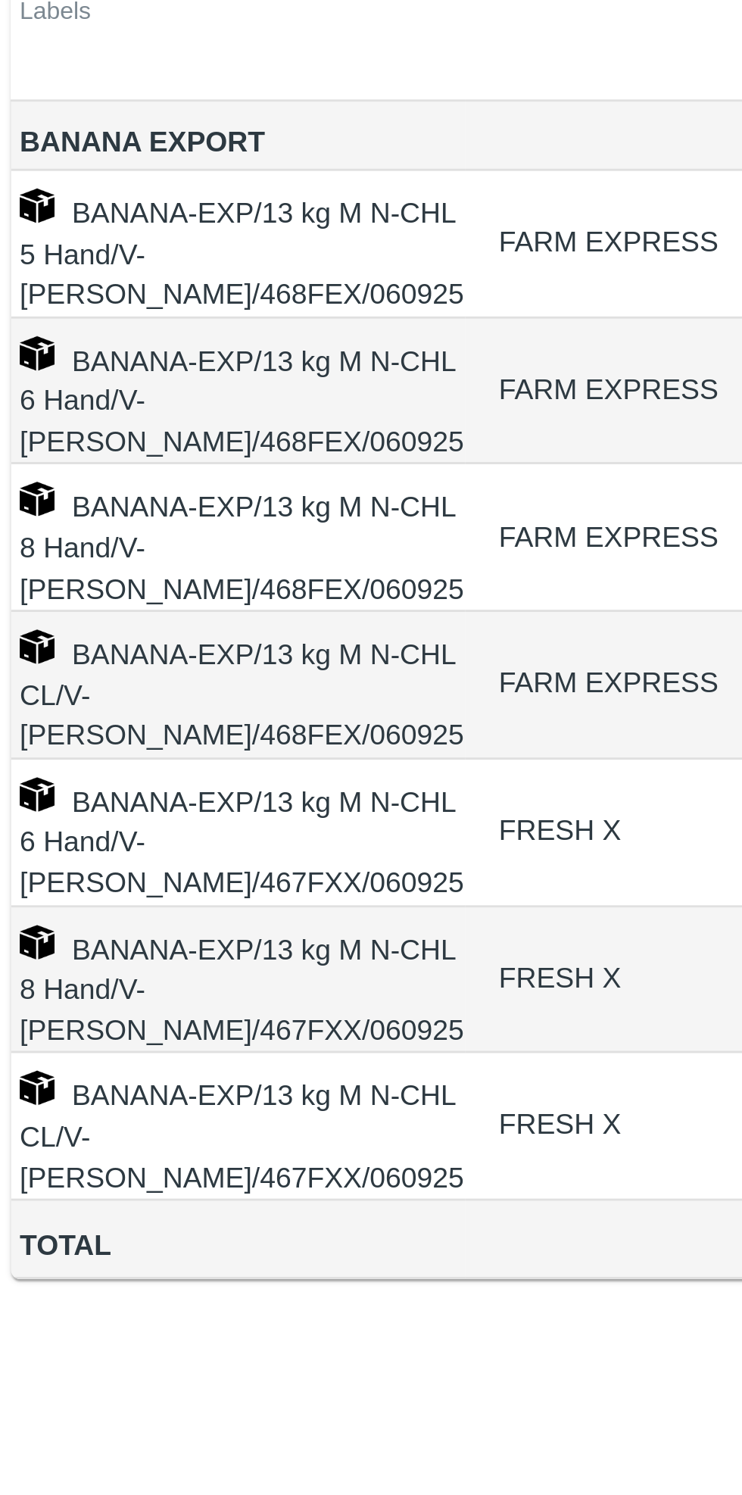
scroll to position [550, 0]
